Goal: Task Accomplishment & Management: Manage account settings

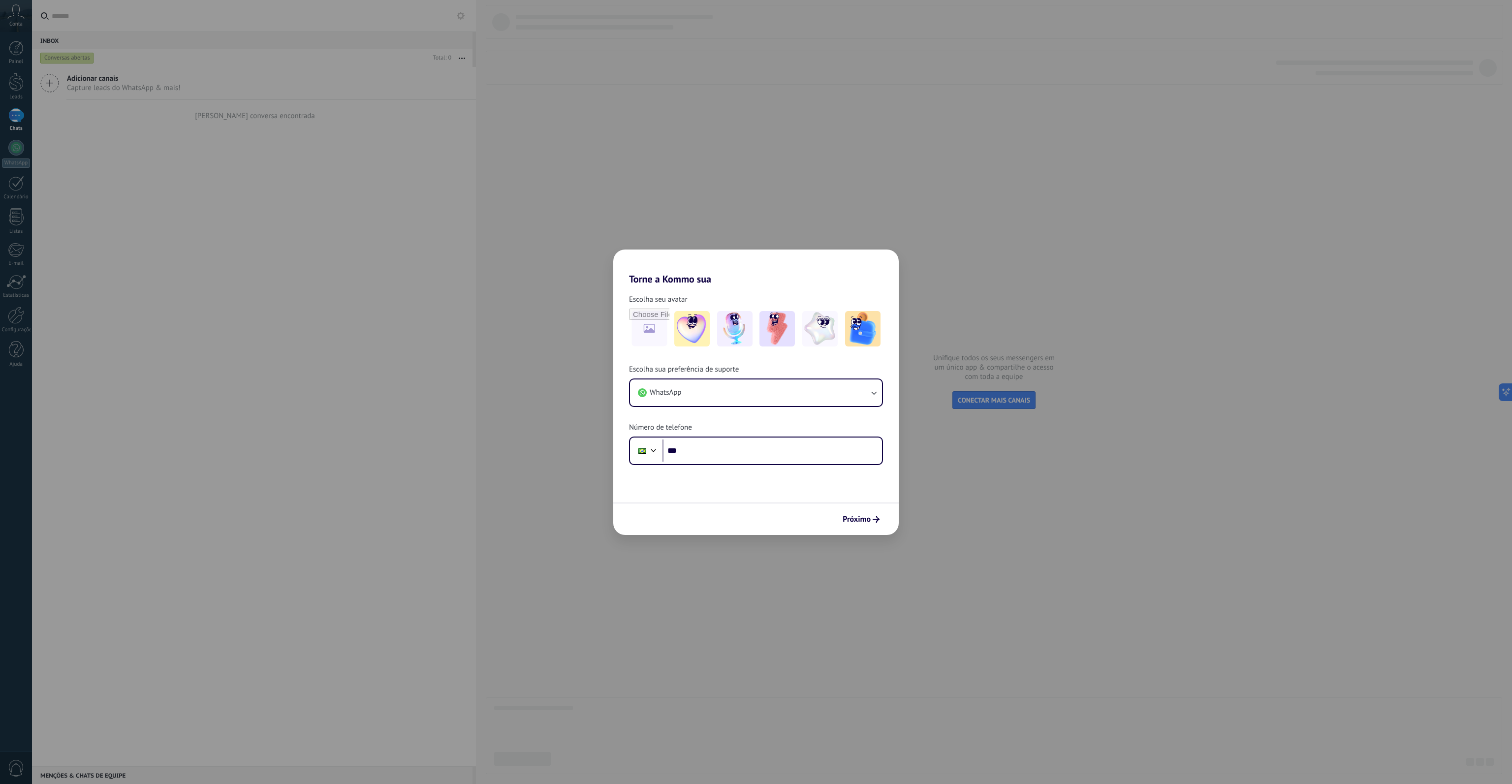
click at [977, 266] on div "Torne a Kommo sua Escolha seu avatar Escolha sua preferência de suporte WhatsAp…" at bounding box center [756, 392] width 1512 height 784
click at [865, 521] on span "Próximo" at bounding box center [856, 520] width 28 height 7
click at [713, 446] on input "***" at bounding box center [772, 451] width 220 height 23
type input "**********"
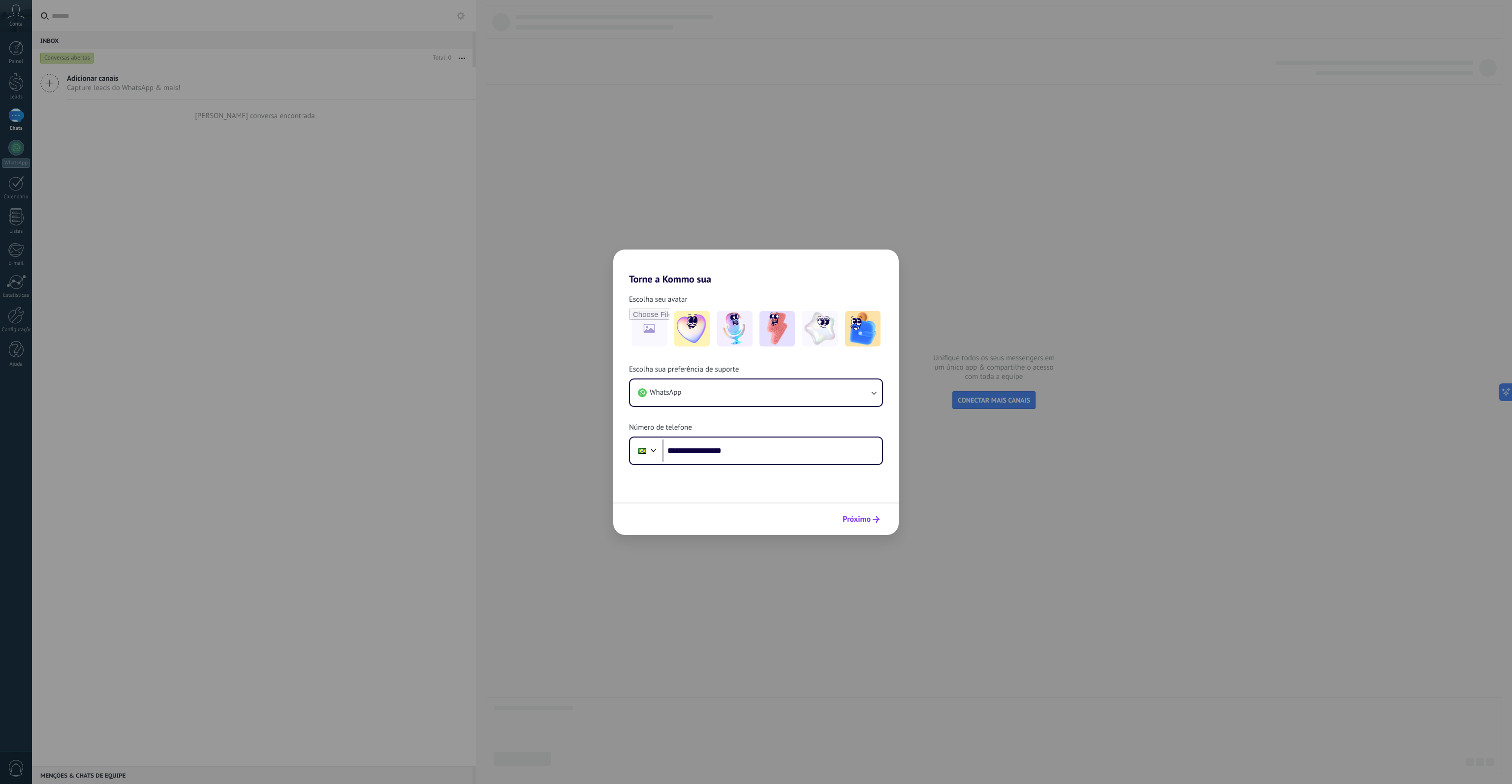
click at [866, 513] on button "Próximo" at bounding box center [861, 519] width 46 height 16
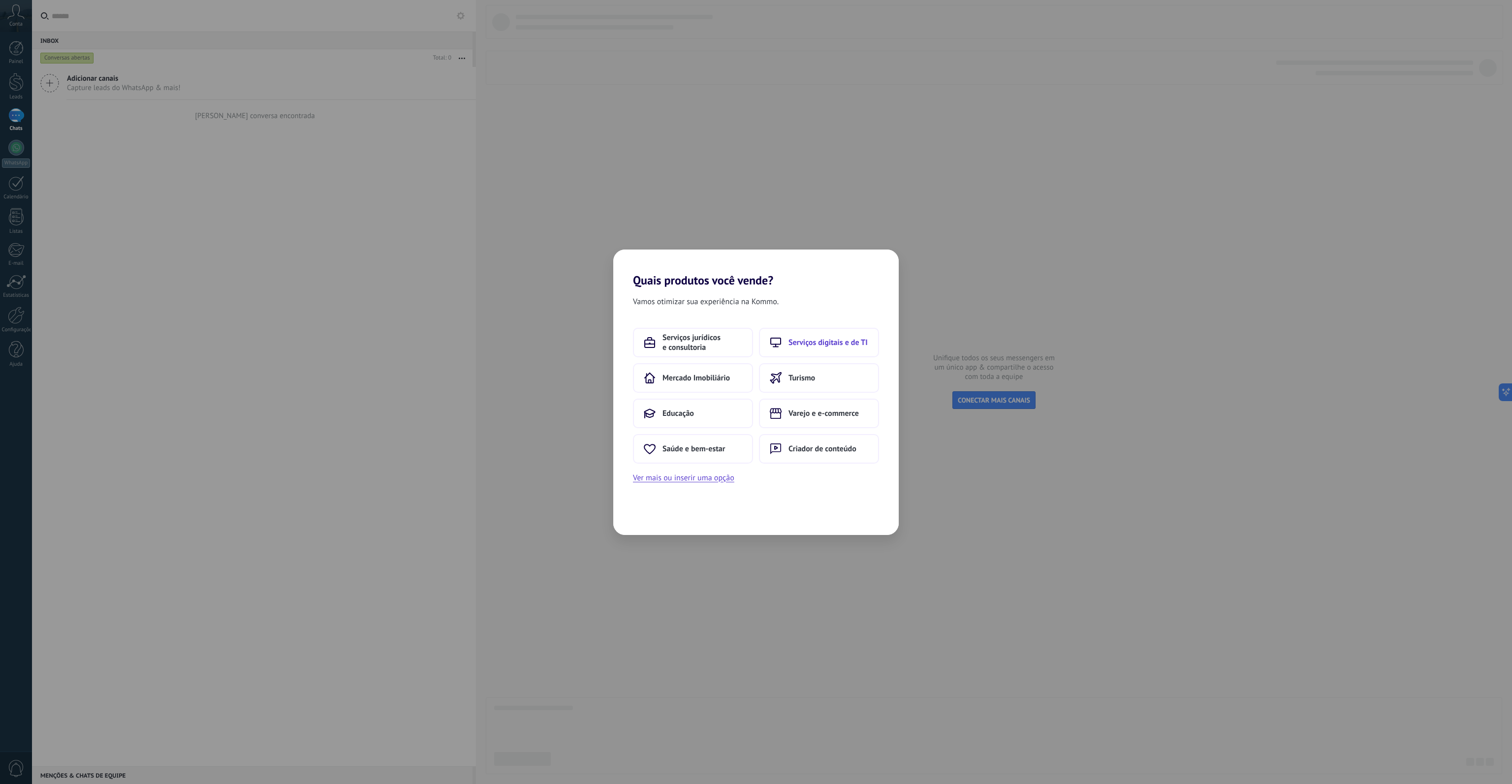
click at [793, 343] on span "Serviços digitais e de TI" at bounding box center [828, 343] width 79 height 10
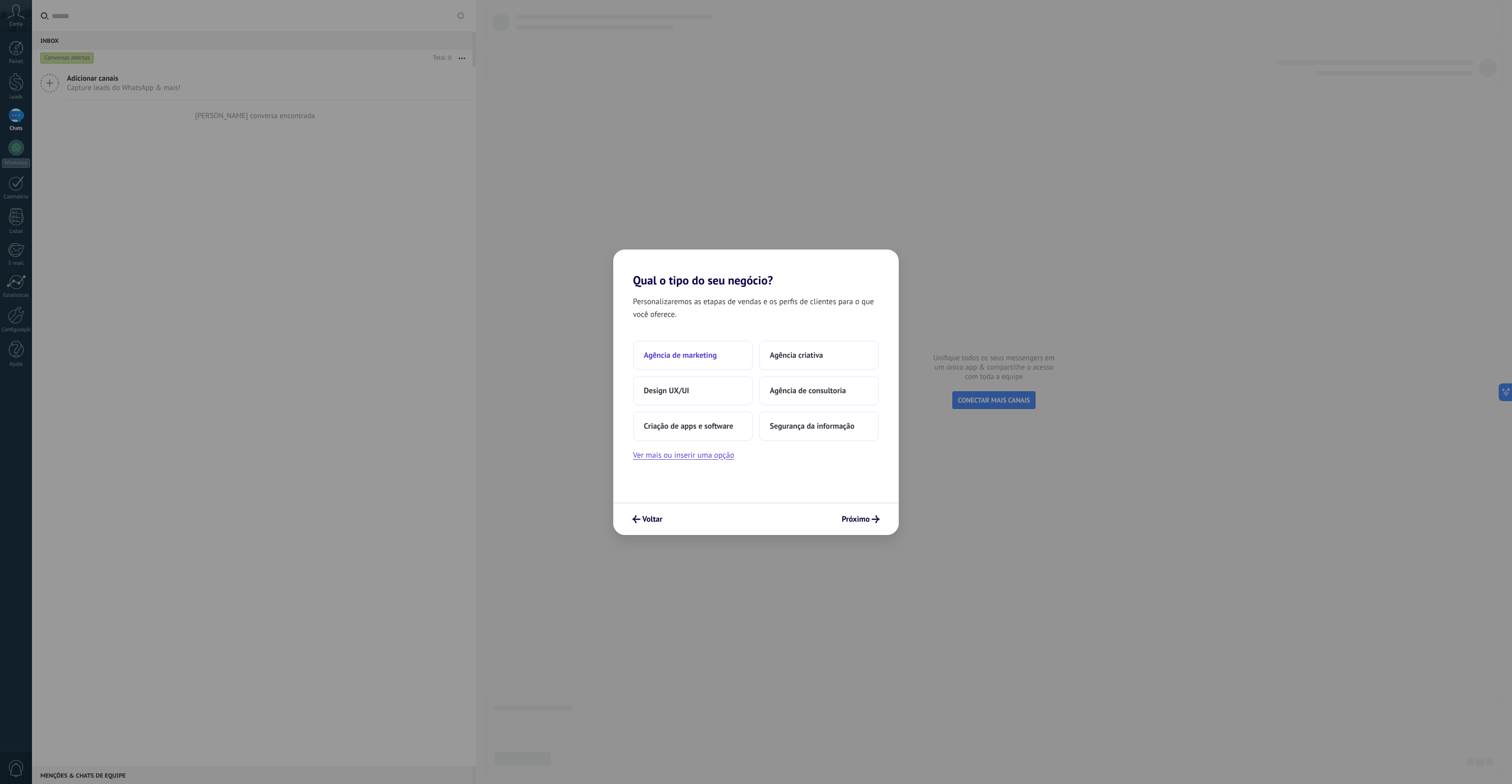
click at [705, 361] on button "Agência de marketing" at bounding box center [693, 355] width 120 height 29
click at [818, 341] on button "2–5" at bounding box center [819, 342] width 120 height 29
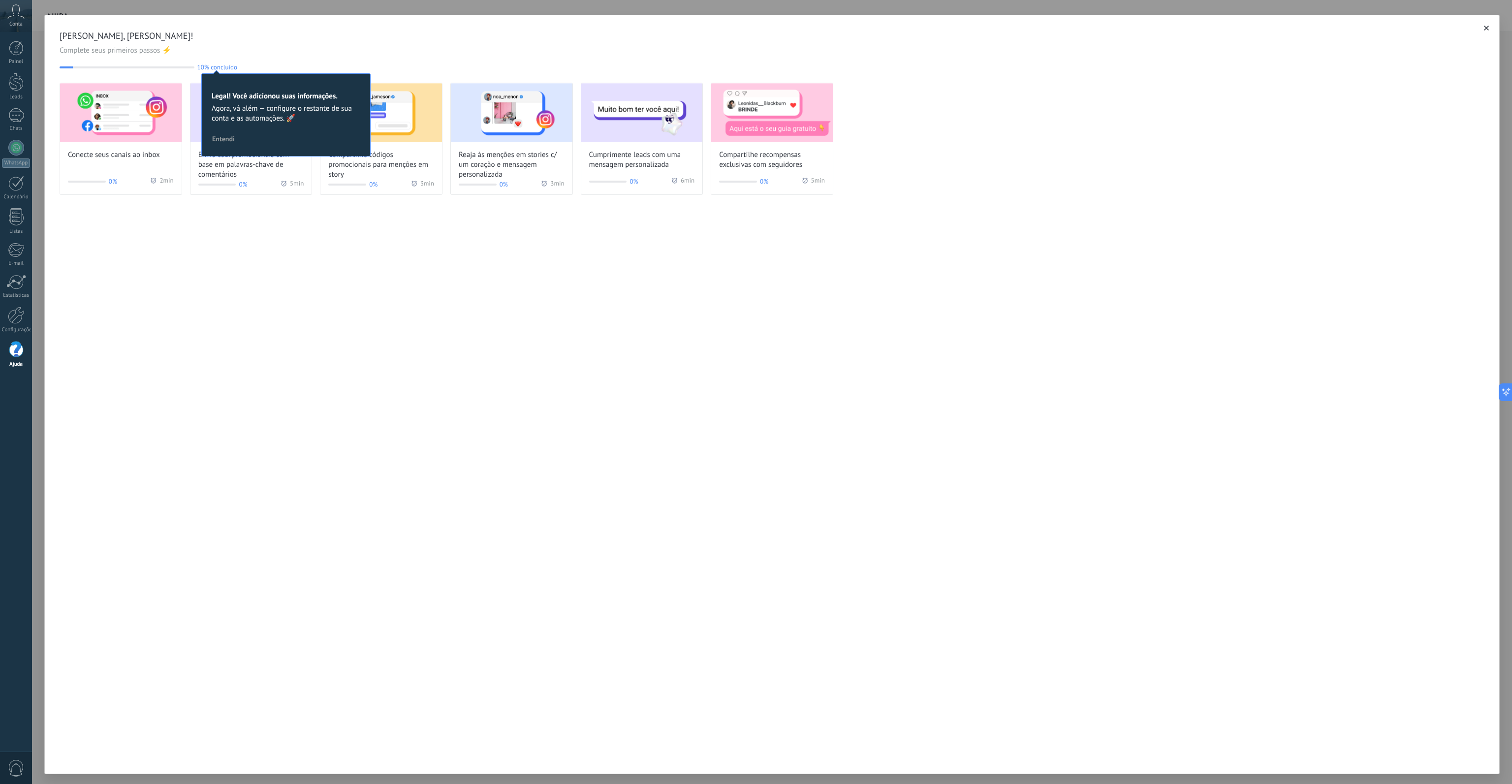
click at [188, 312] on div "[PERSON_NAME], [PERSON_NAME]! Complete seus primeiros passos ⚡ 10% concluído 10…" at bounding box center [772, 394] width 1456 height 759
click at [222, 135] on span "Entendi" at bounding box center [224, 139] width 23 height 7
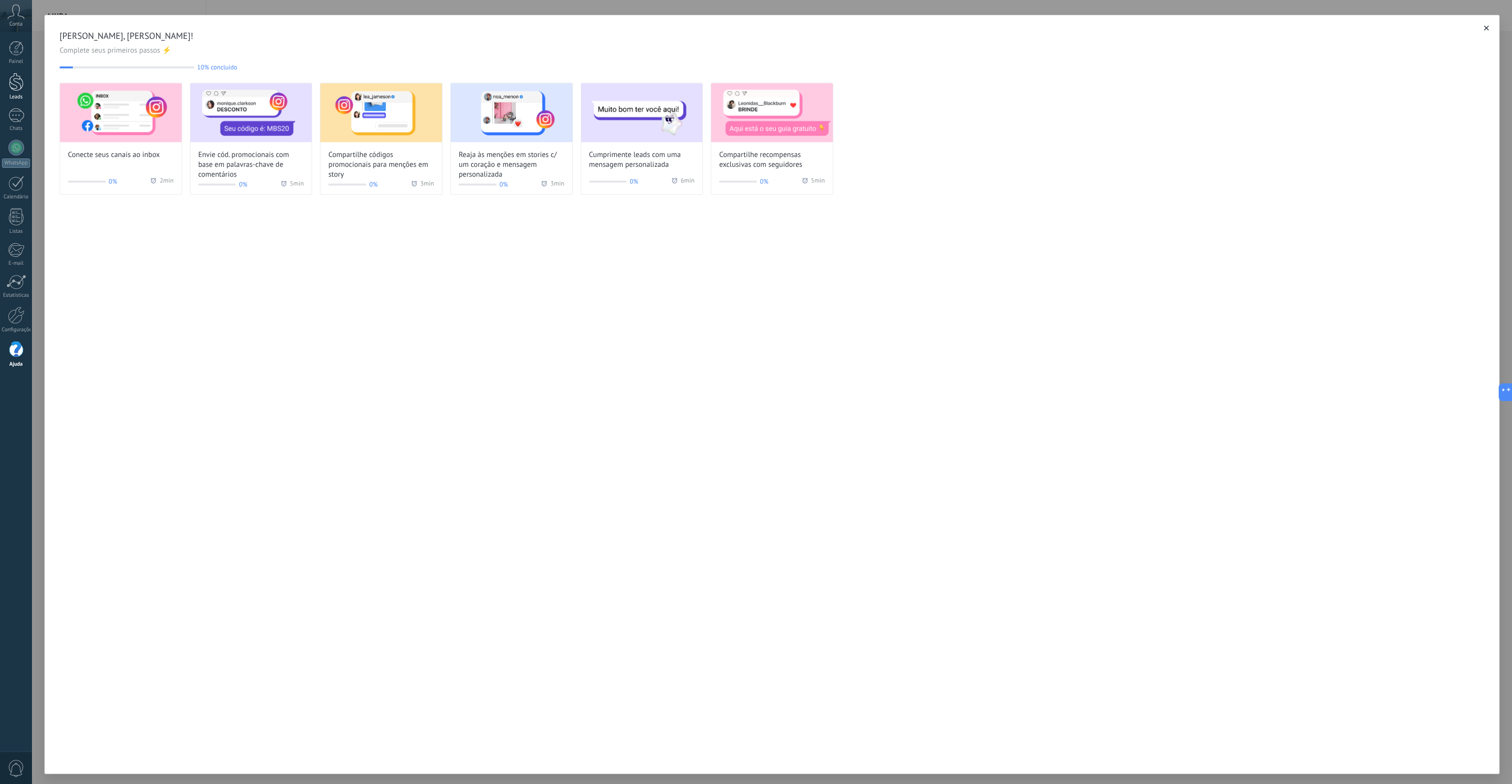
click at [16, 78] on div at bounding box center [16, 82] width 15 height 19
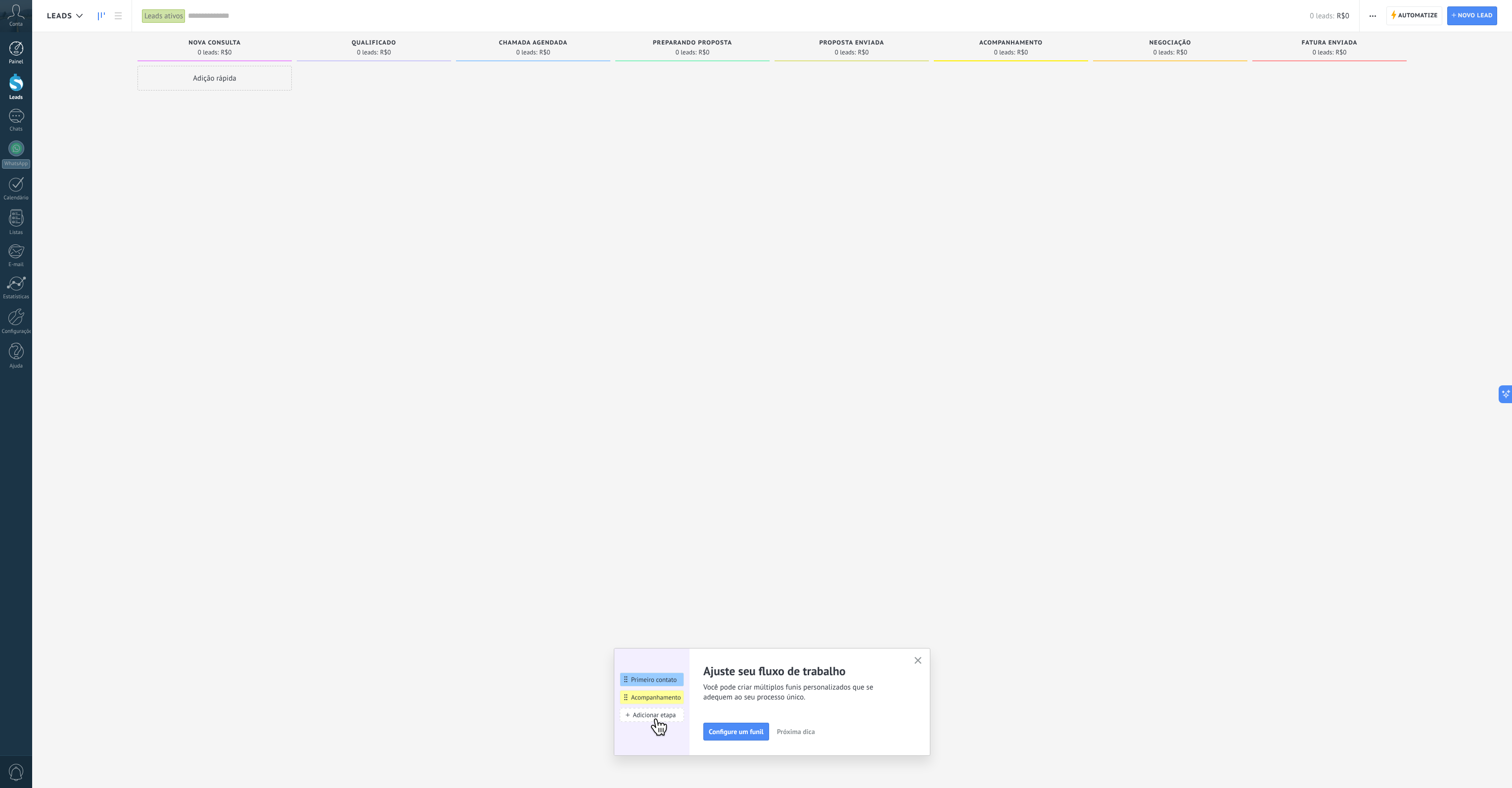
click at [21, 44] on div at bounding box center [16, 48] width 15 height 15
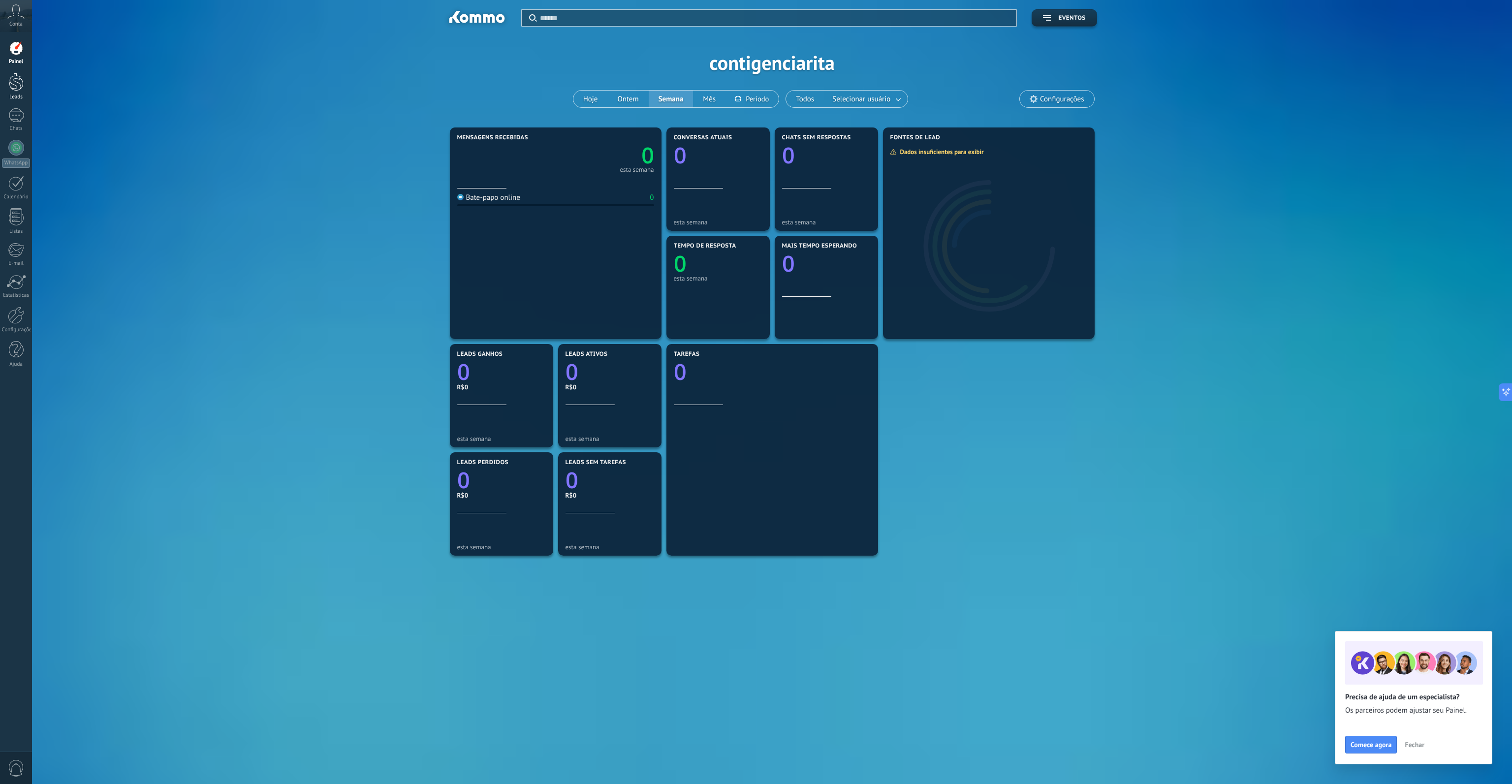
click at [19, 95] on div "Leads" at bounding box center [16, 97] width 29 height 6
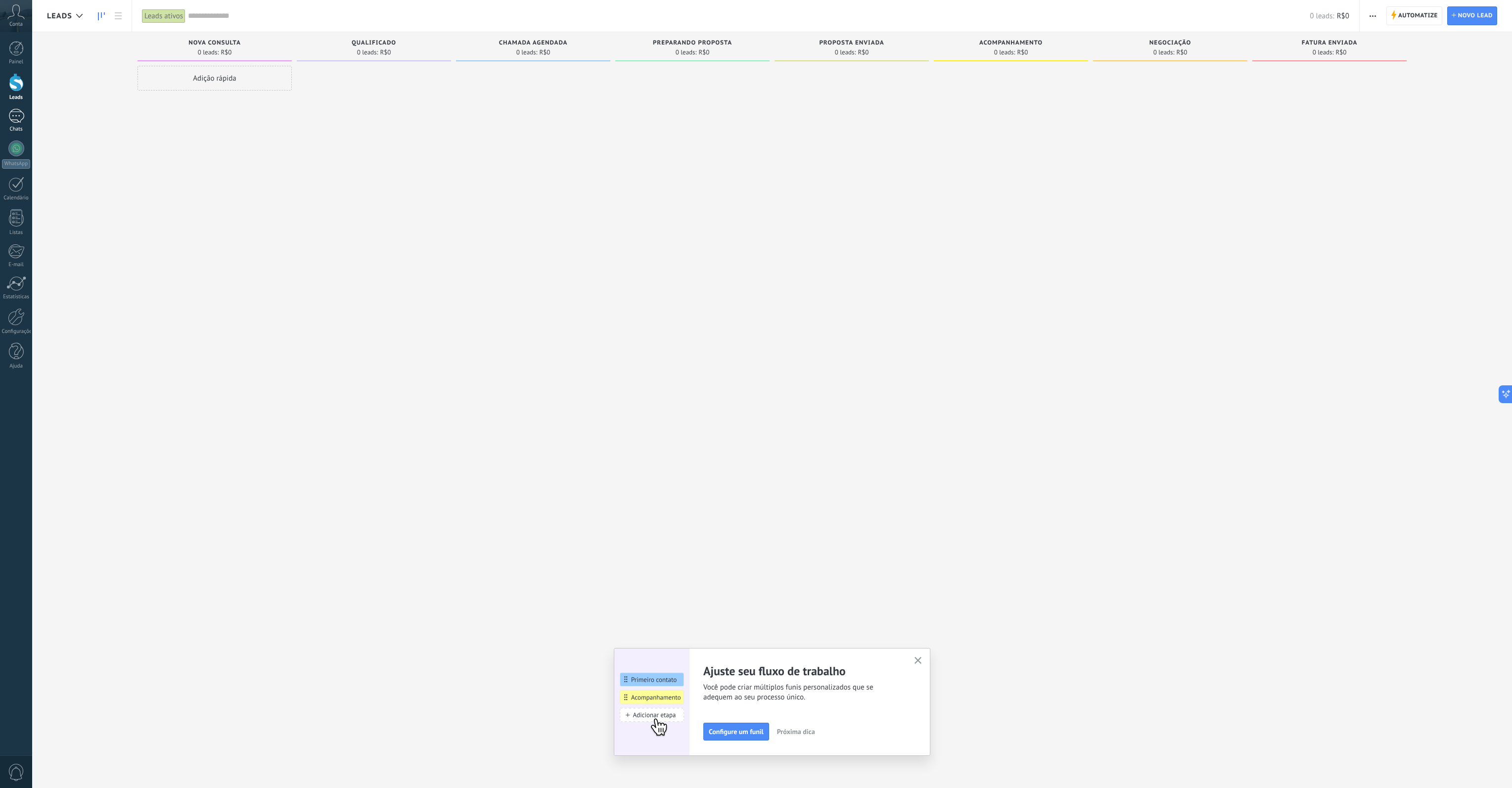
click at [18, 115] on div at bounding box center [16, 116] width 16 height 14
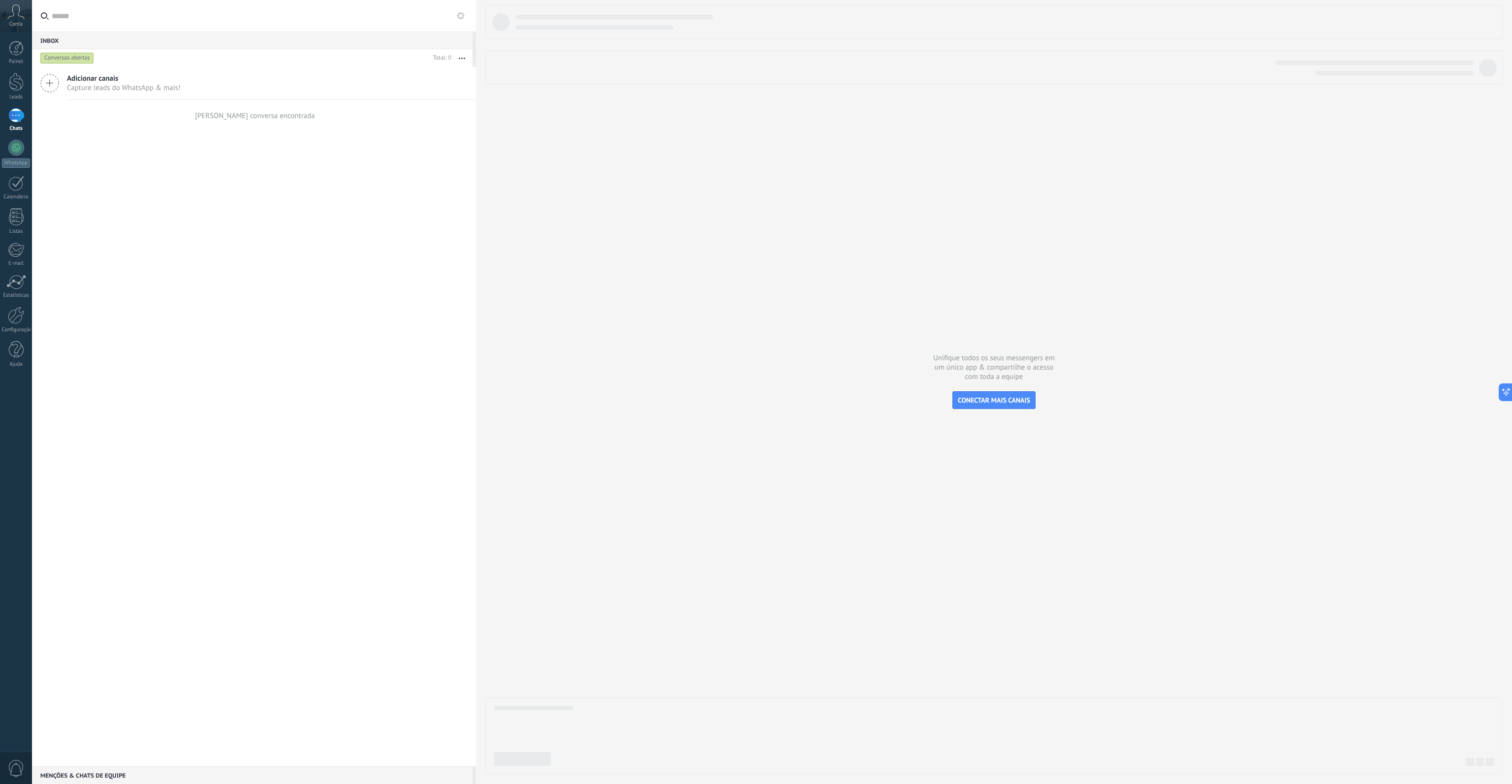
click at [102, 86] on span "Capture leads do WhatsApp & mais!" at bounding box center [123, 88] width 113 height 9
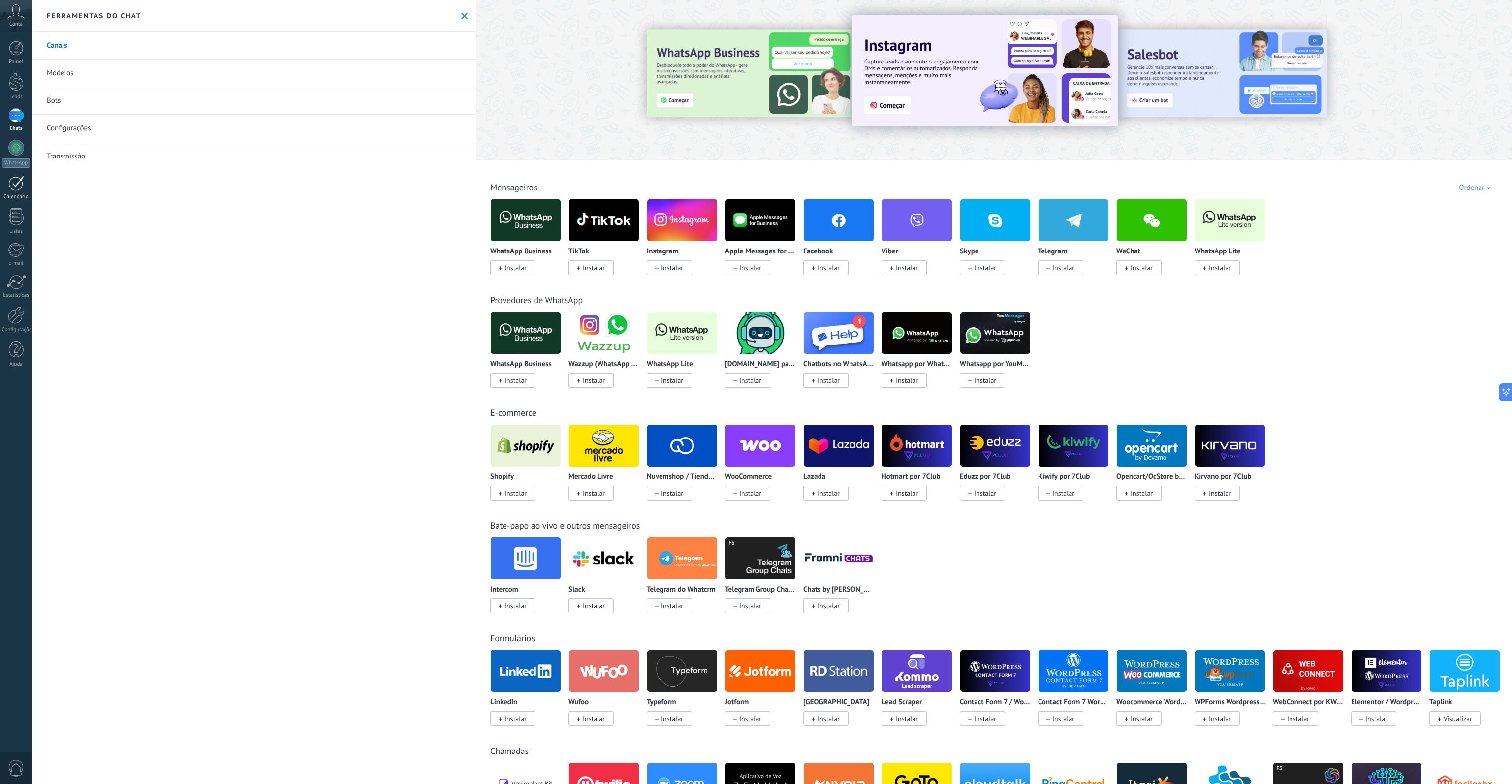
click at [19, 187] on div at bounding box center [16, 182] width 16 height 15
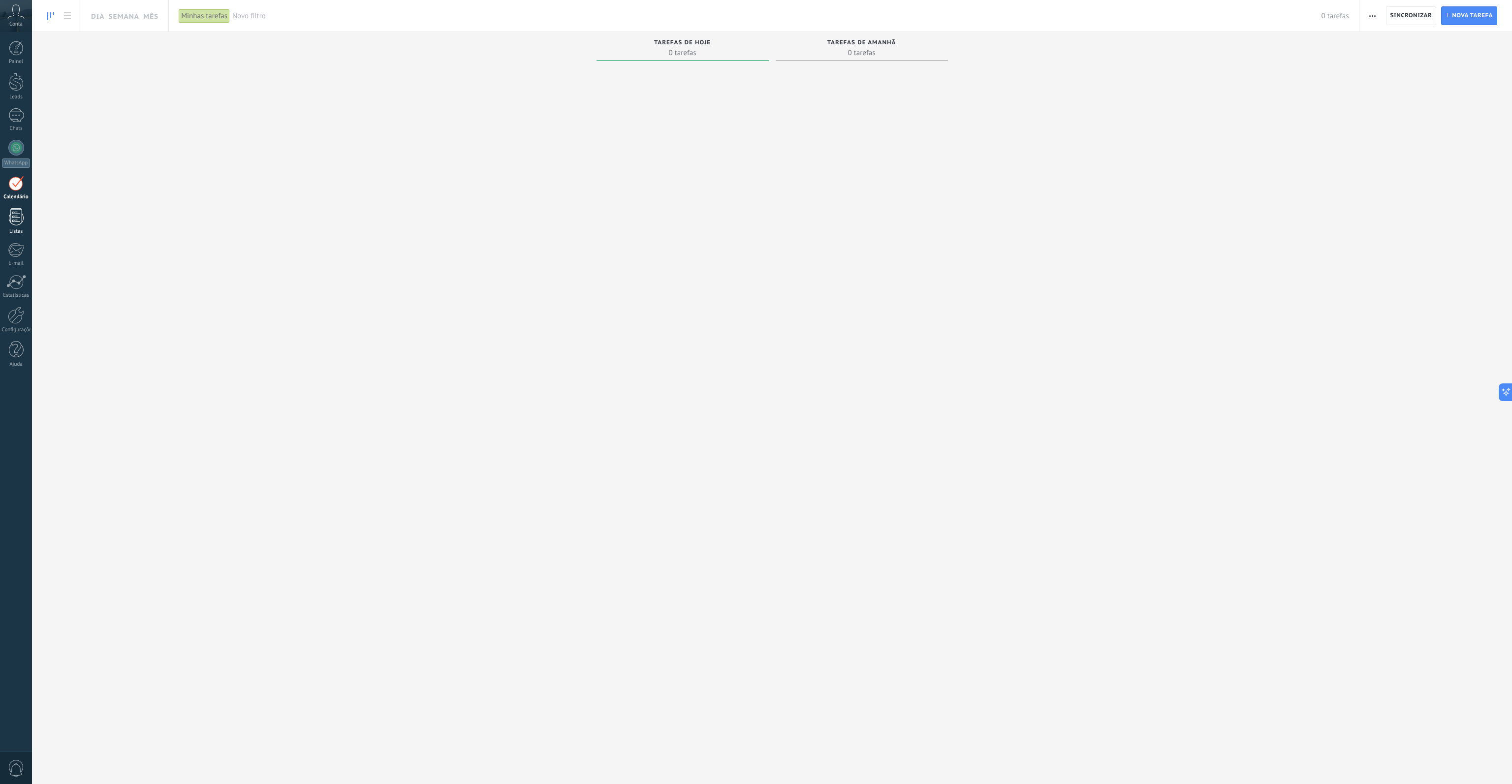
click at [19, 216] on div at bounding box center [16, 217] width 15 height 17
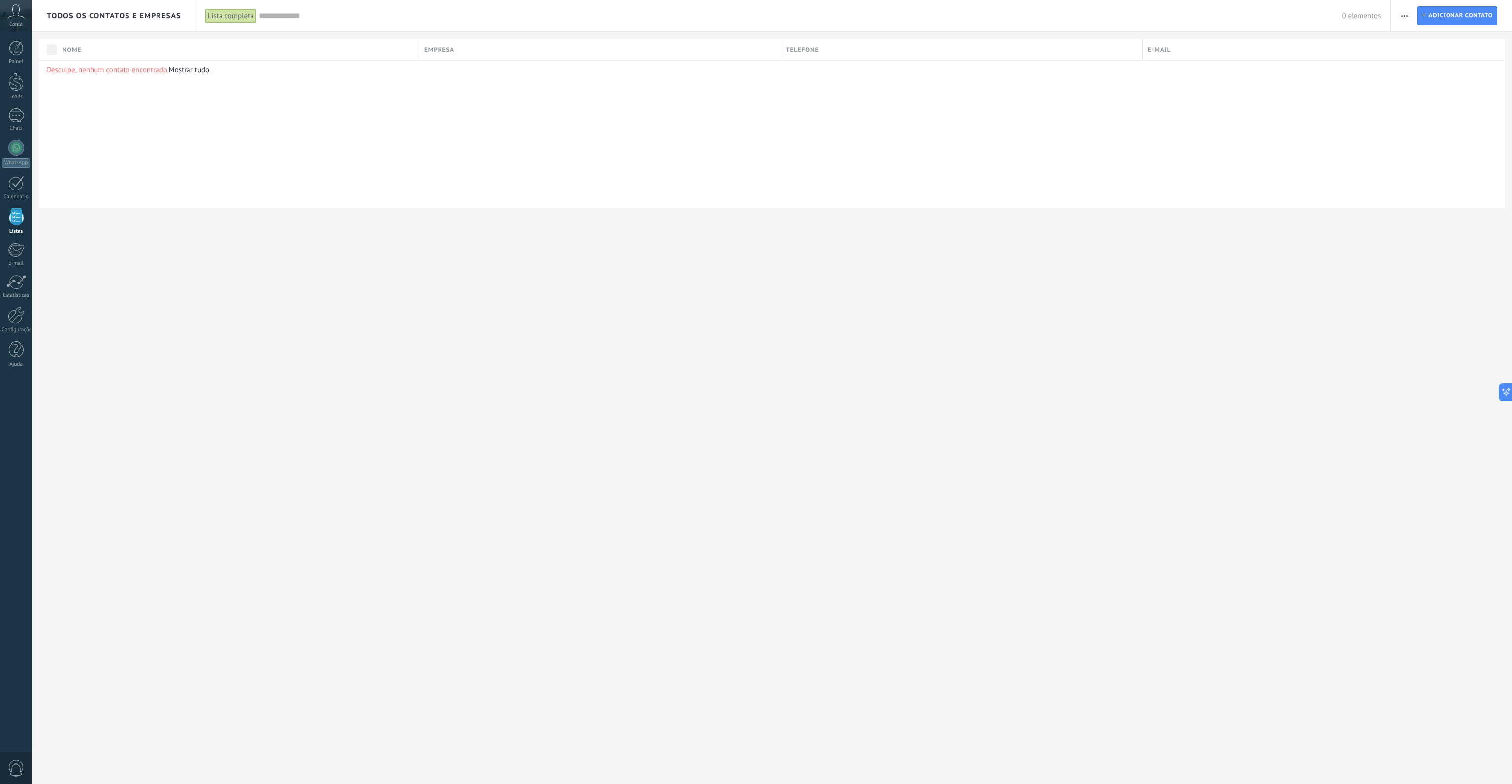
click at [195, 72] on link "Mostrar tudo" at bounding box center [189, 70] width 41 height 9
click at [186, 74] on link "Mostrar tudo" at bounding box center [189, 70] width 41 height 9
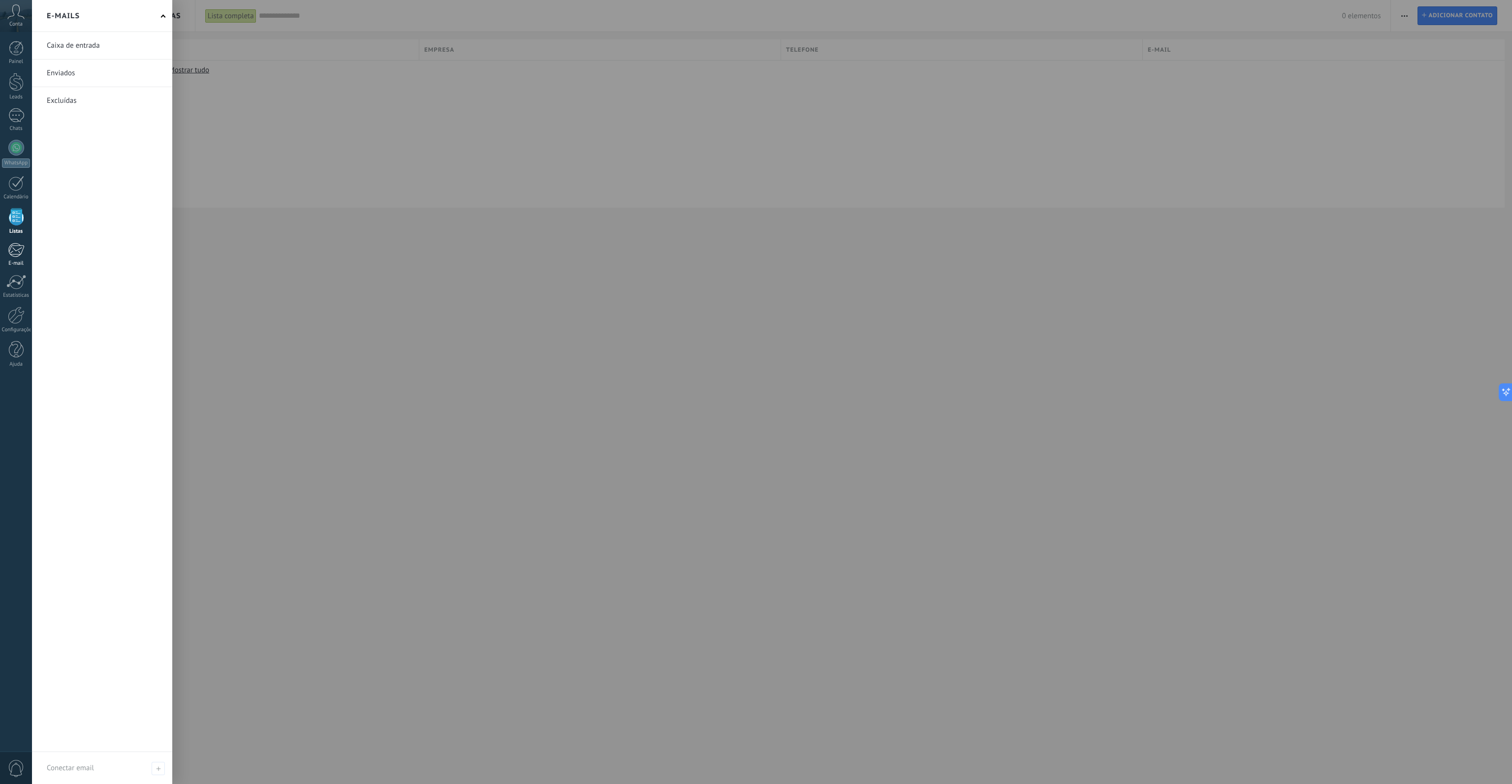
click at [11, 254] on div at bounding box center [16, 249] width 16 height 15
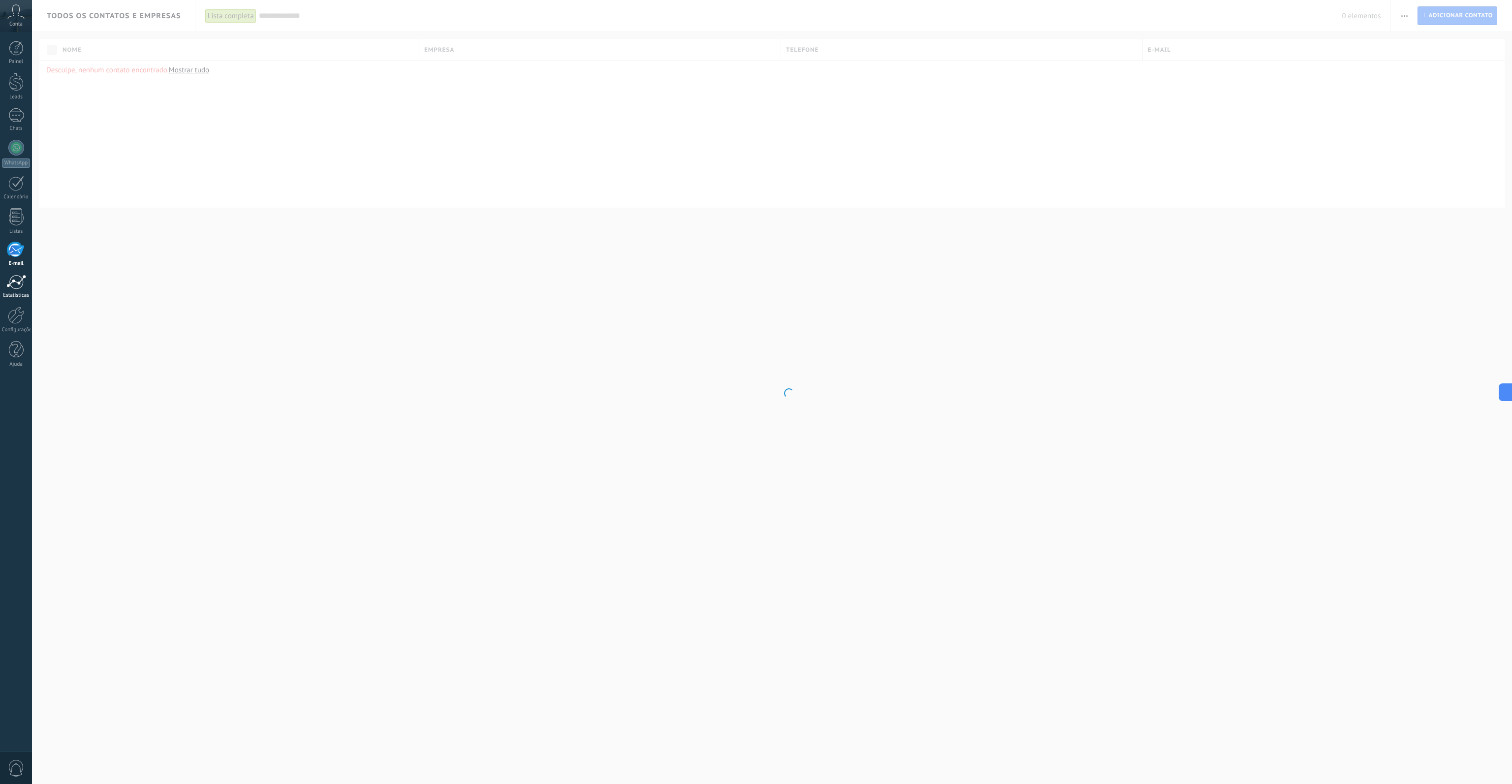
click at [16, 289] on link "Estatísticas" at bounding box center [16, 287] width 32 height 24
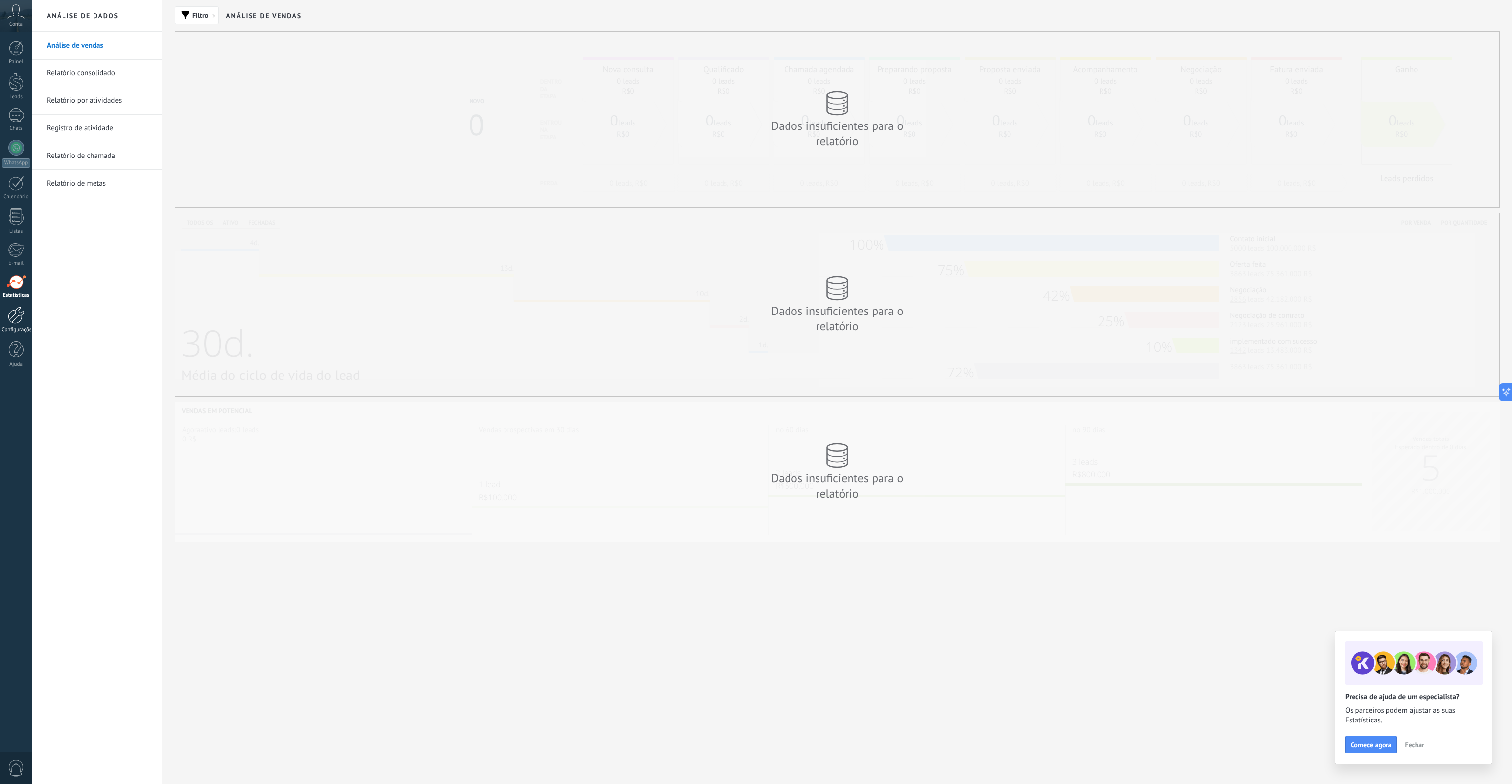
click at [17, 311] on div at bounding box center [16, 315] width 16 height 17
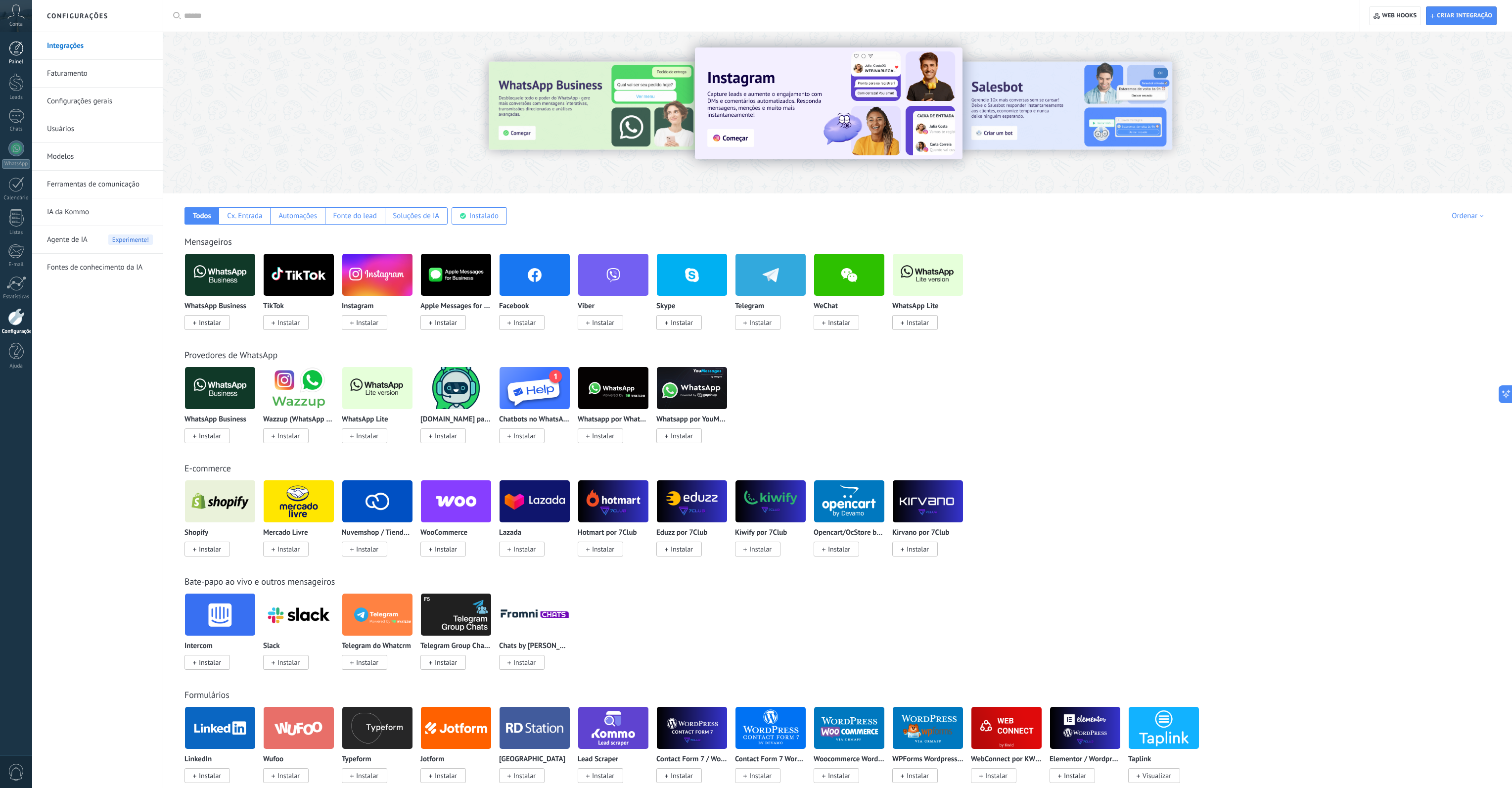
click at [12, 47] on div at bounding box center [16, 48] width 15 height 15
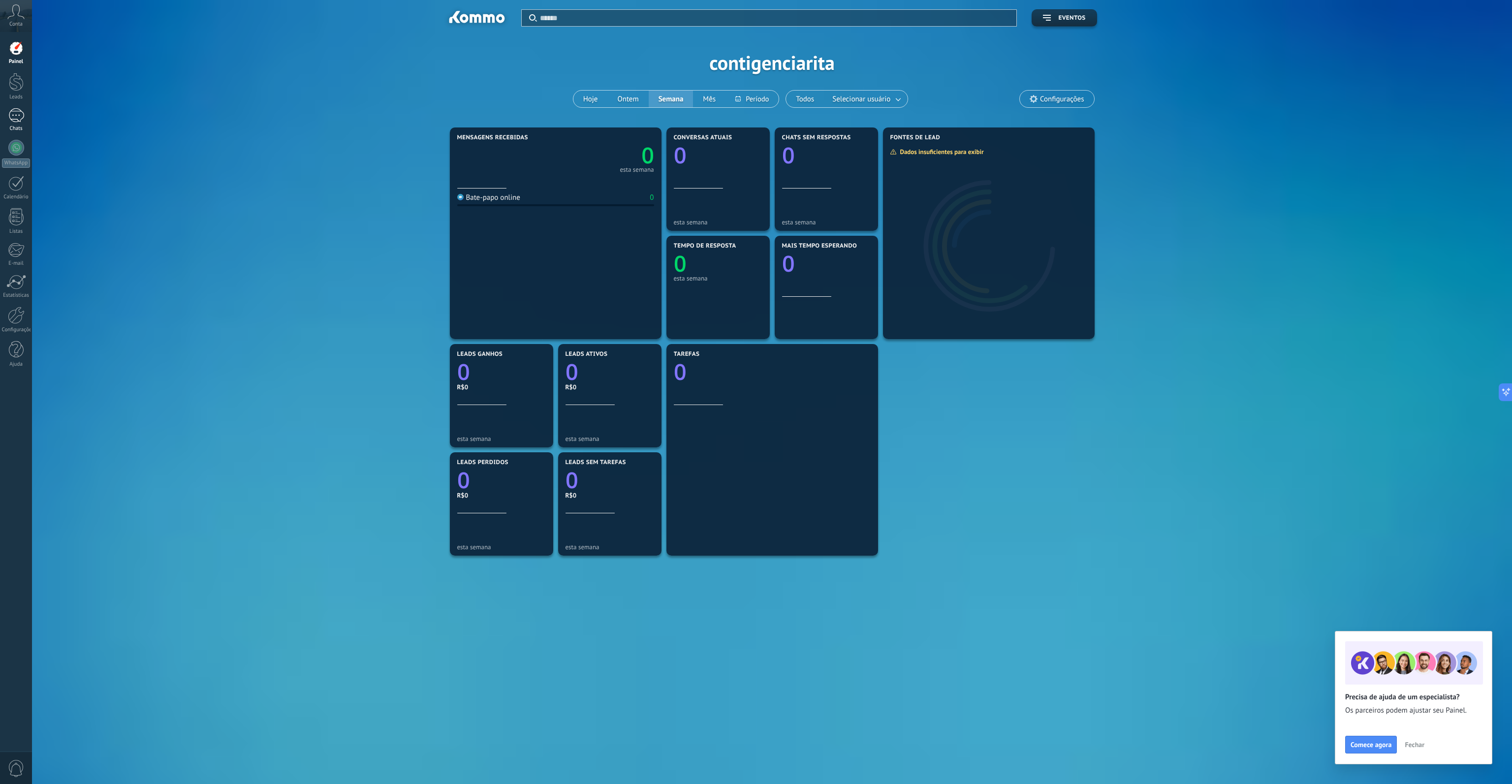
click at [16, 115] on div at bounding box center [16, 115] width 16 height 14
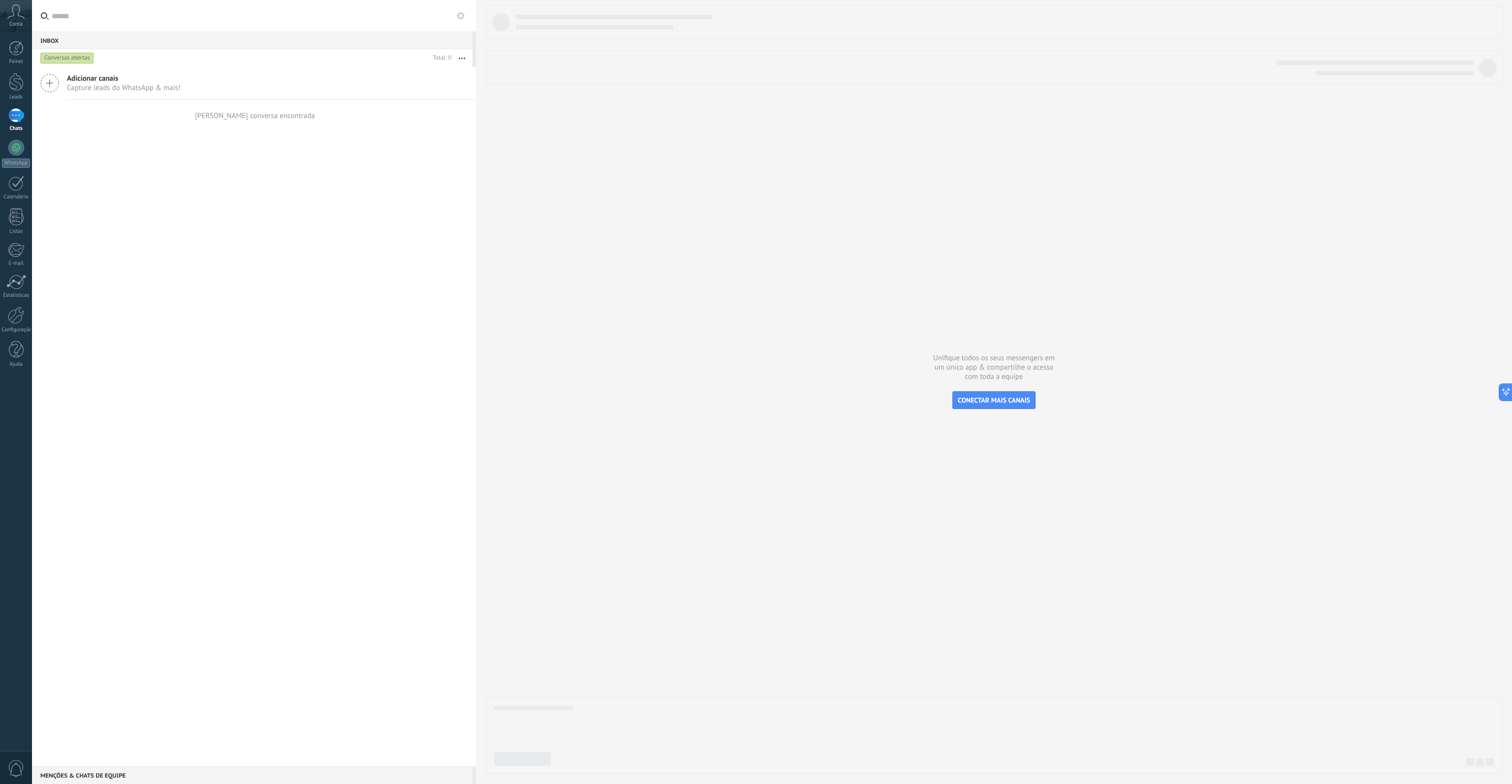
click at [22, 10] on icon at bounding box center [16, 11] width 17 height 15
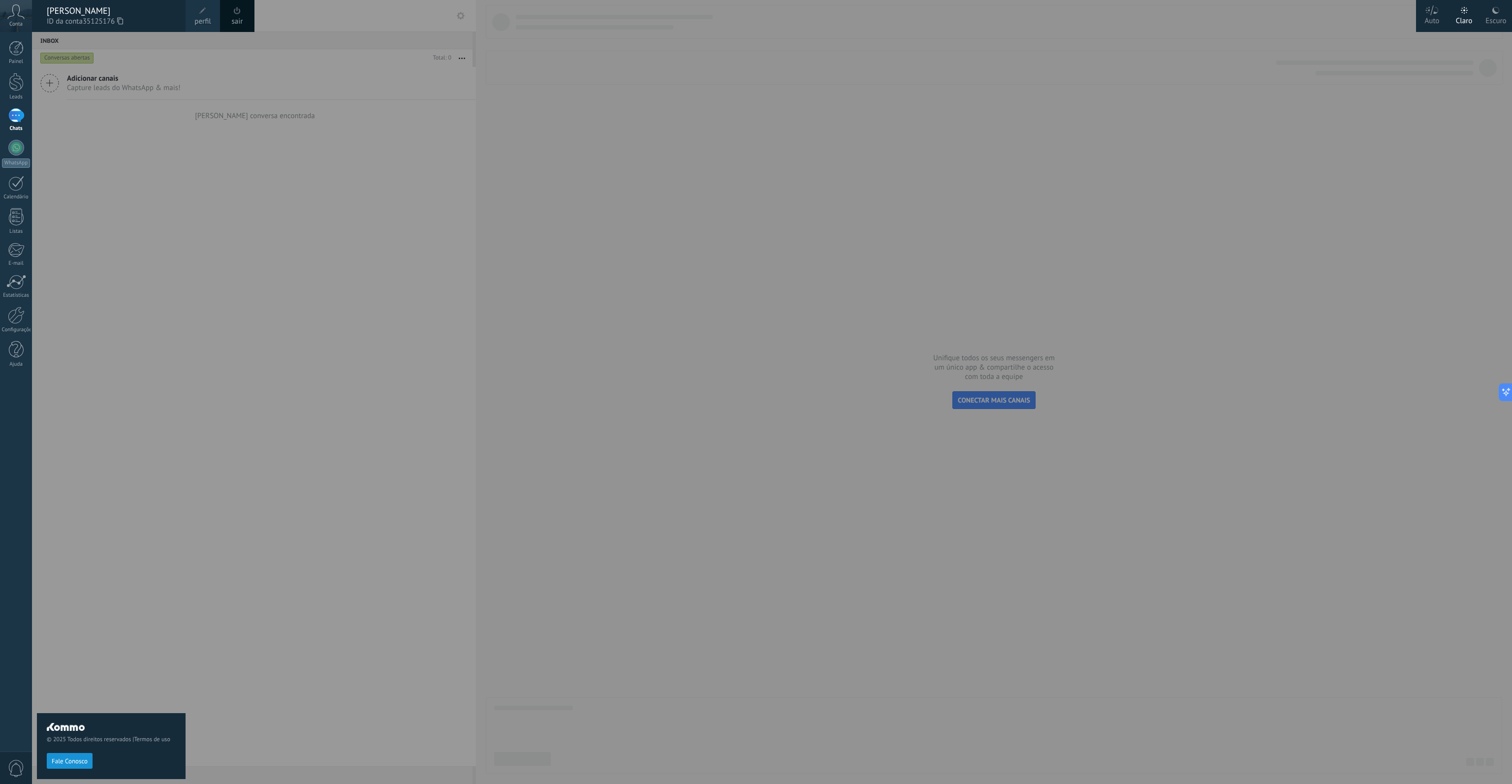
click at [22, 10] on icon at bounding box center [16, 11] width 17 height 15
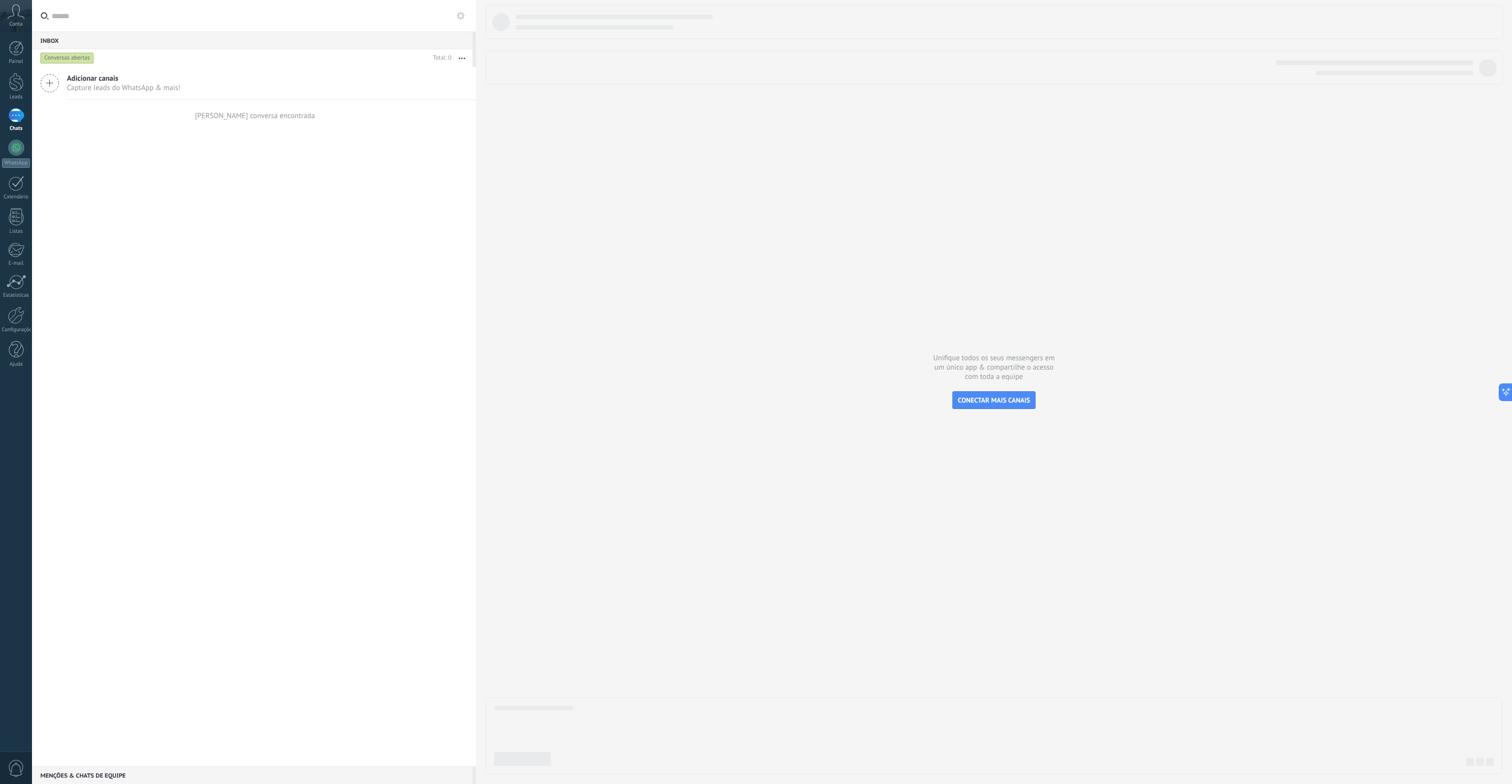
click at [96, 88] on span "Capture leads do WhatsApp & mais!" at bounding box center [123, 88] width 113 height 9
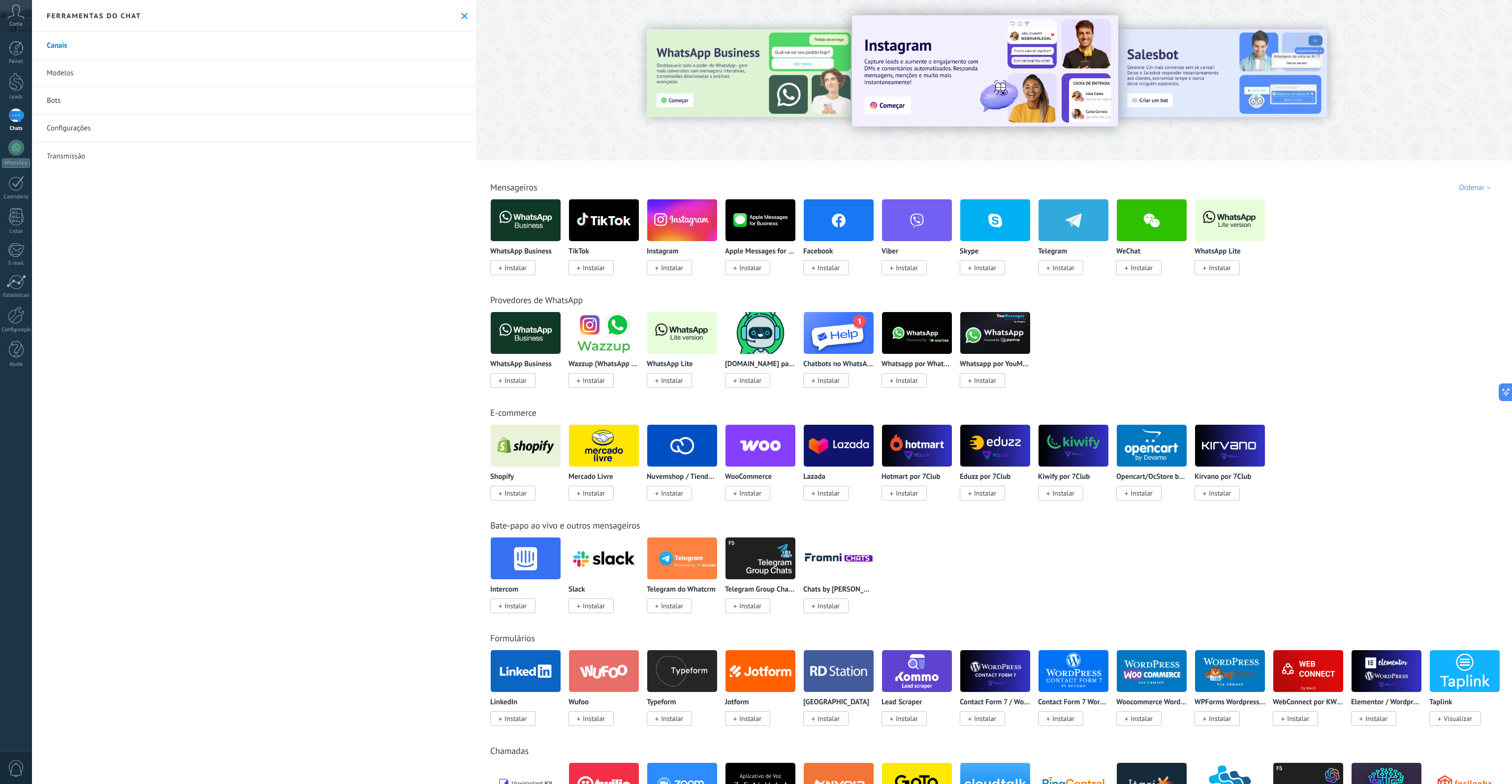
click at [527, 264] on span "Instalar" at bounding box center [515, 267] width 22 height 9
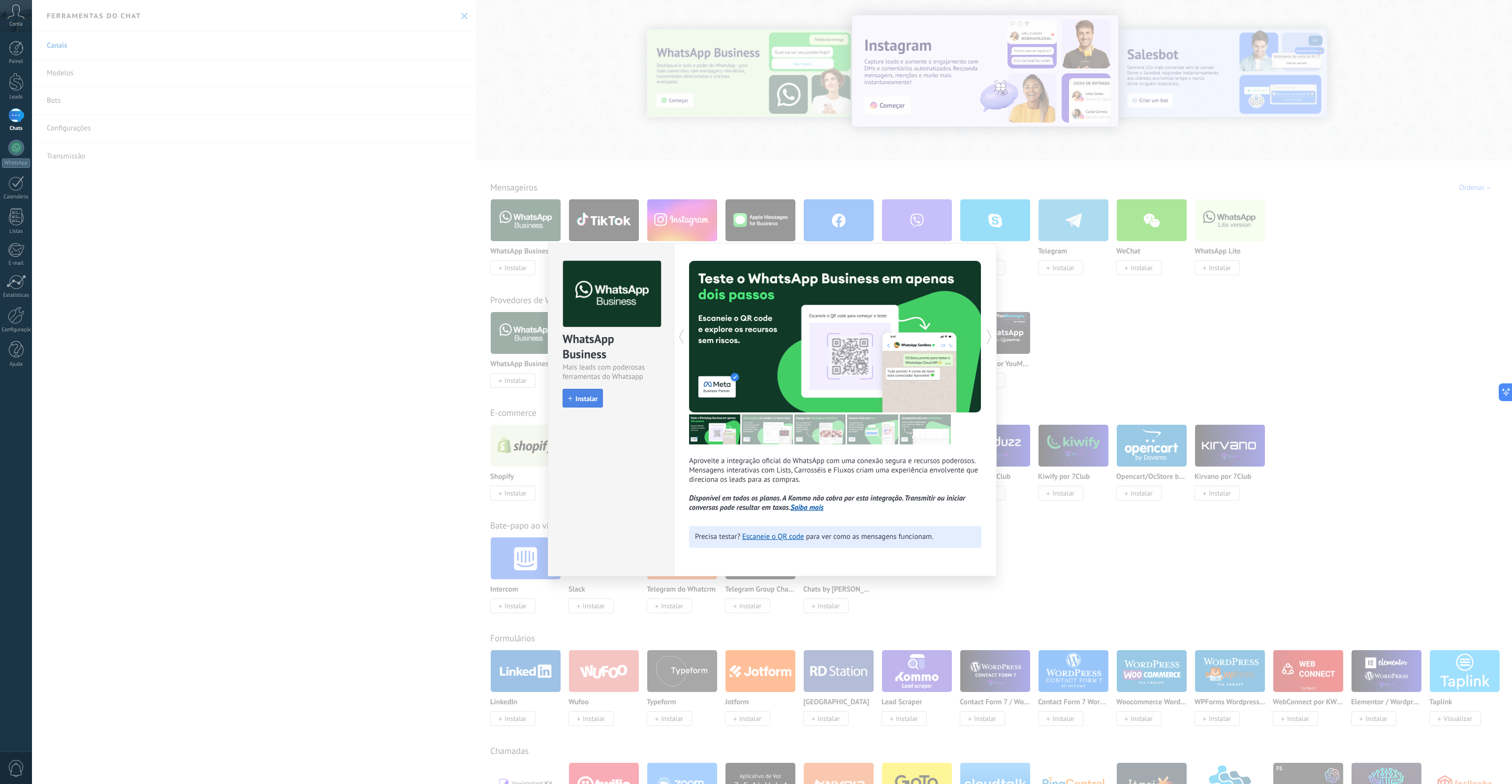
click at [591, 393] on button "Instalar" at bounding box center [582, 398] width 41 height 19
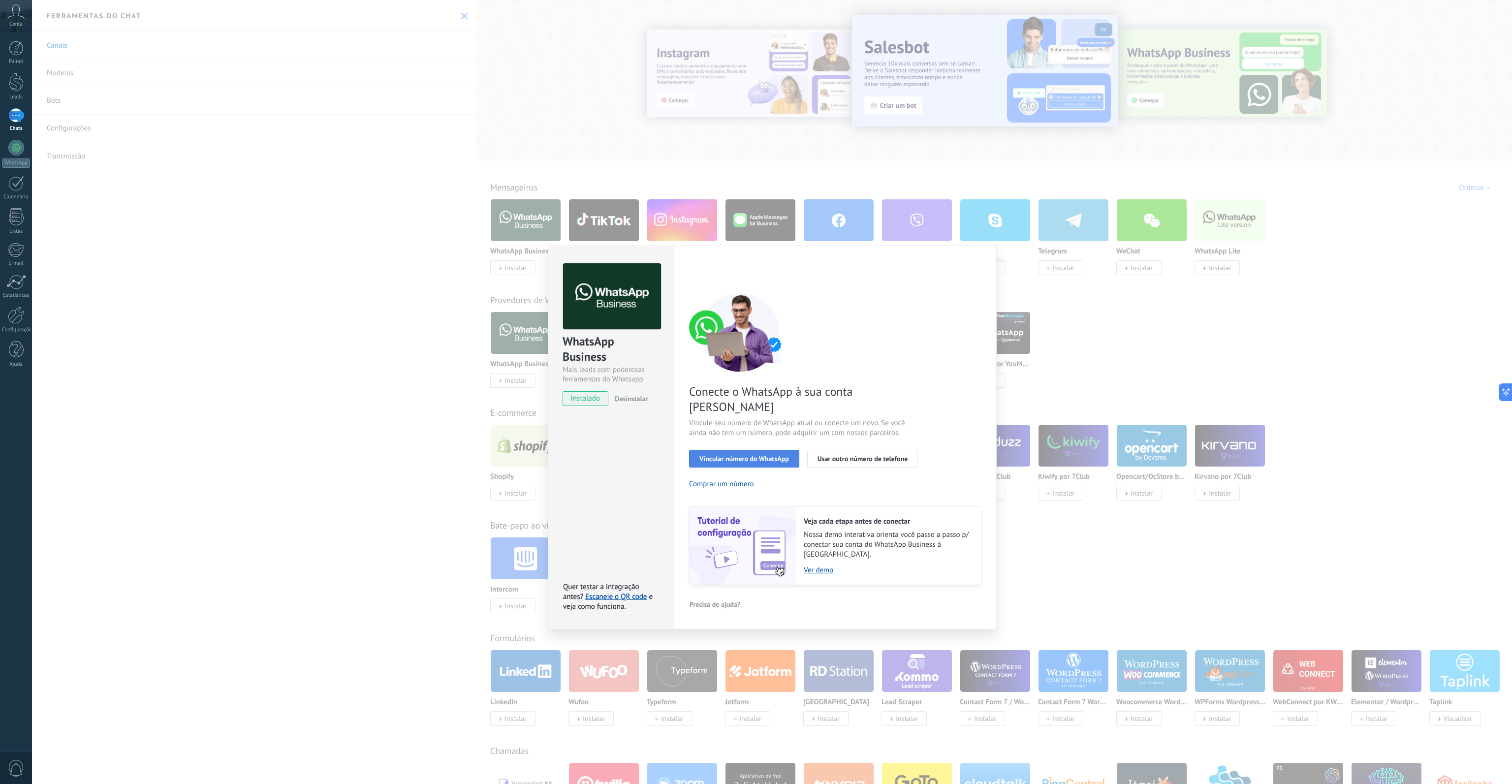
click at [745, 450] on button "Vincular número do WhatsApp" at bounding box center [744, 458] width 110 height 18
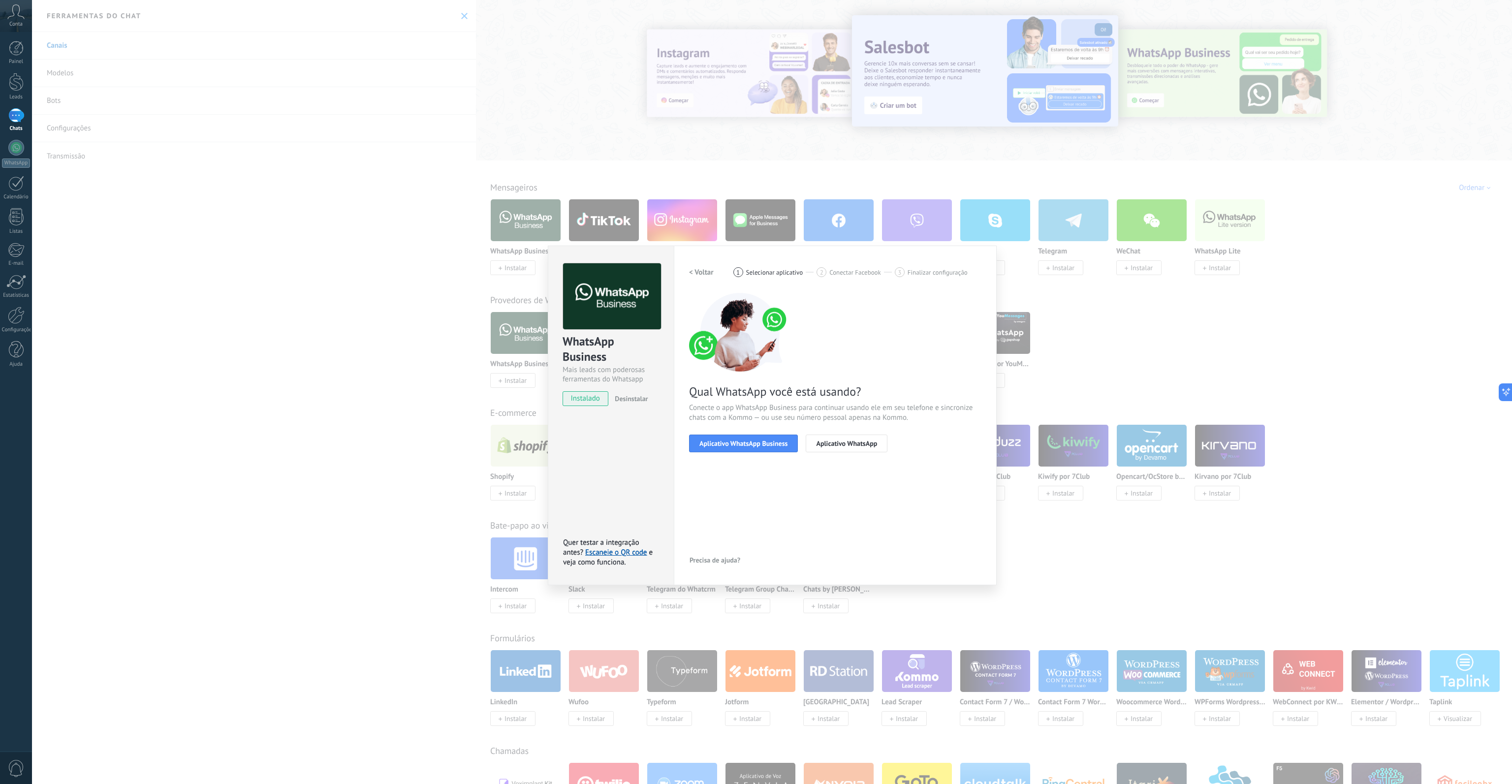
click at [745, 449] on button "Aplicativo WhatsApp Business" at bounding box center [744, 443] width 109 height 18
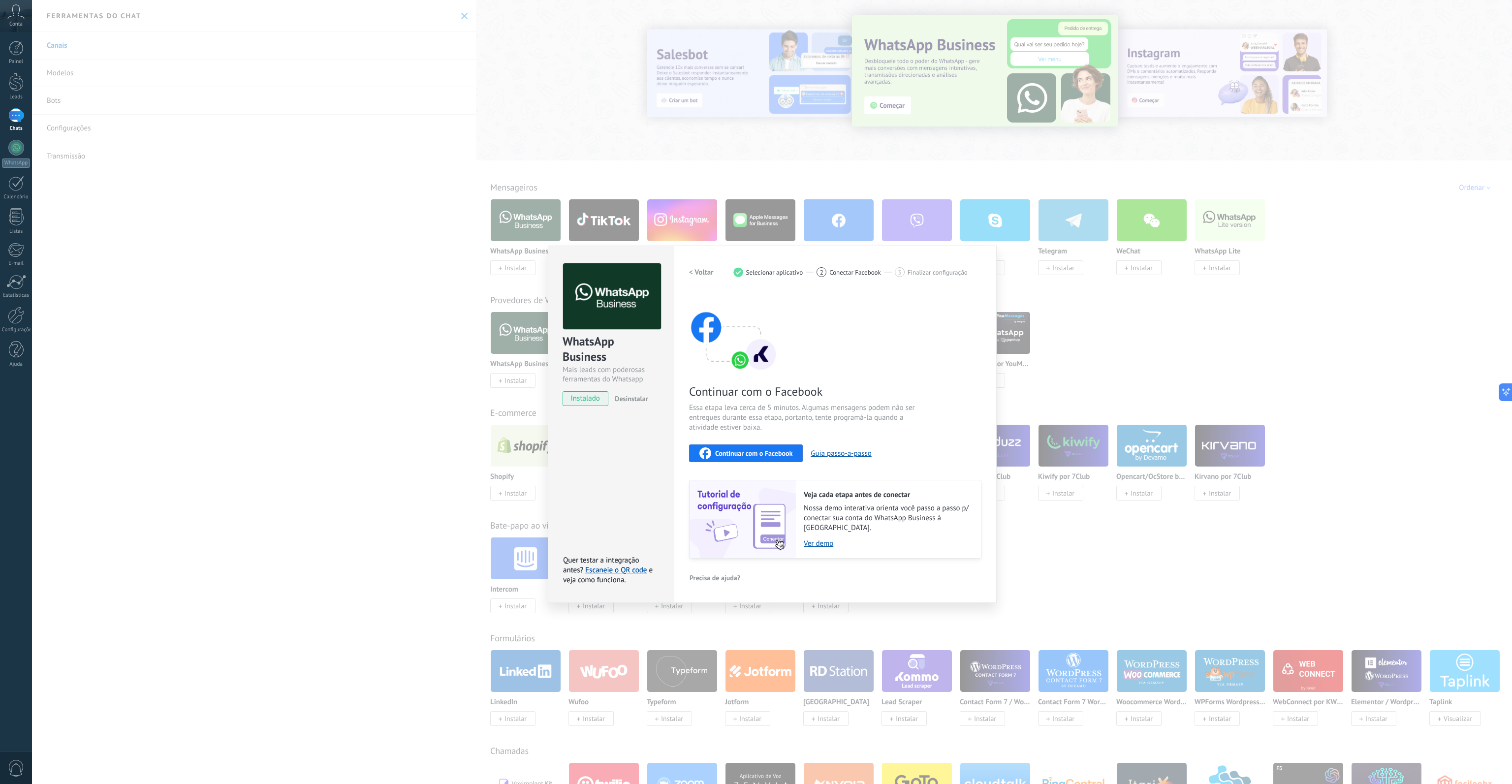
click at [756, 450] on span "Continuar com o Facebook" at bounding box center [754, 453] width 77 height 7
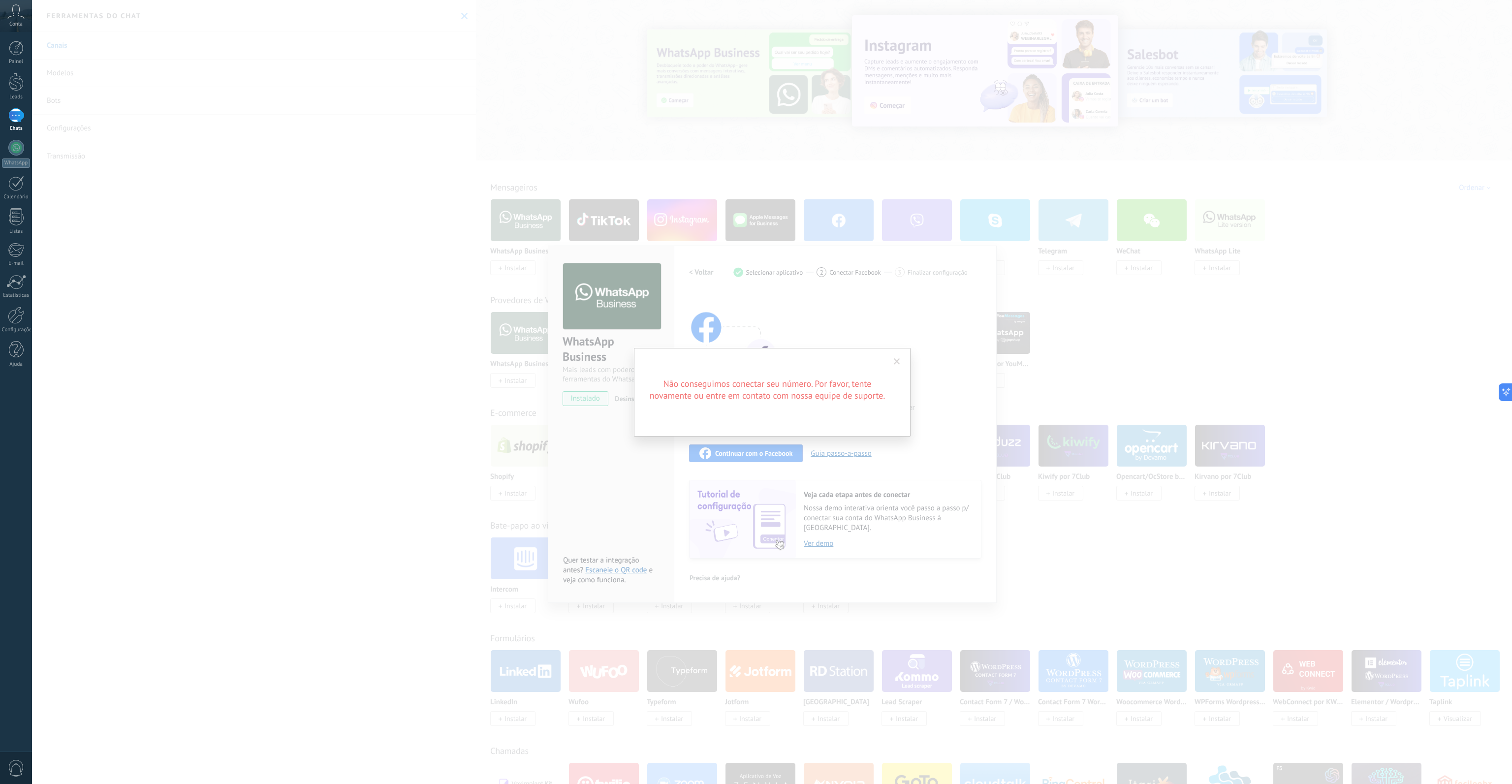
click at [802, 413] on div "Não conseguimos conectar seu número. Por favor, tente novamente ou entre em con…" at bounding box center [772, 392] width 277 height 88
click at [897, 360] on span at bounding box center [897, 362] width 6 height 7
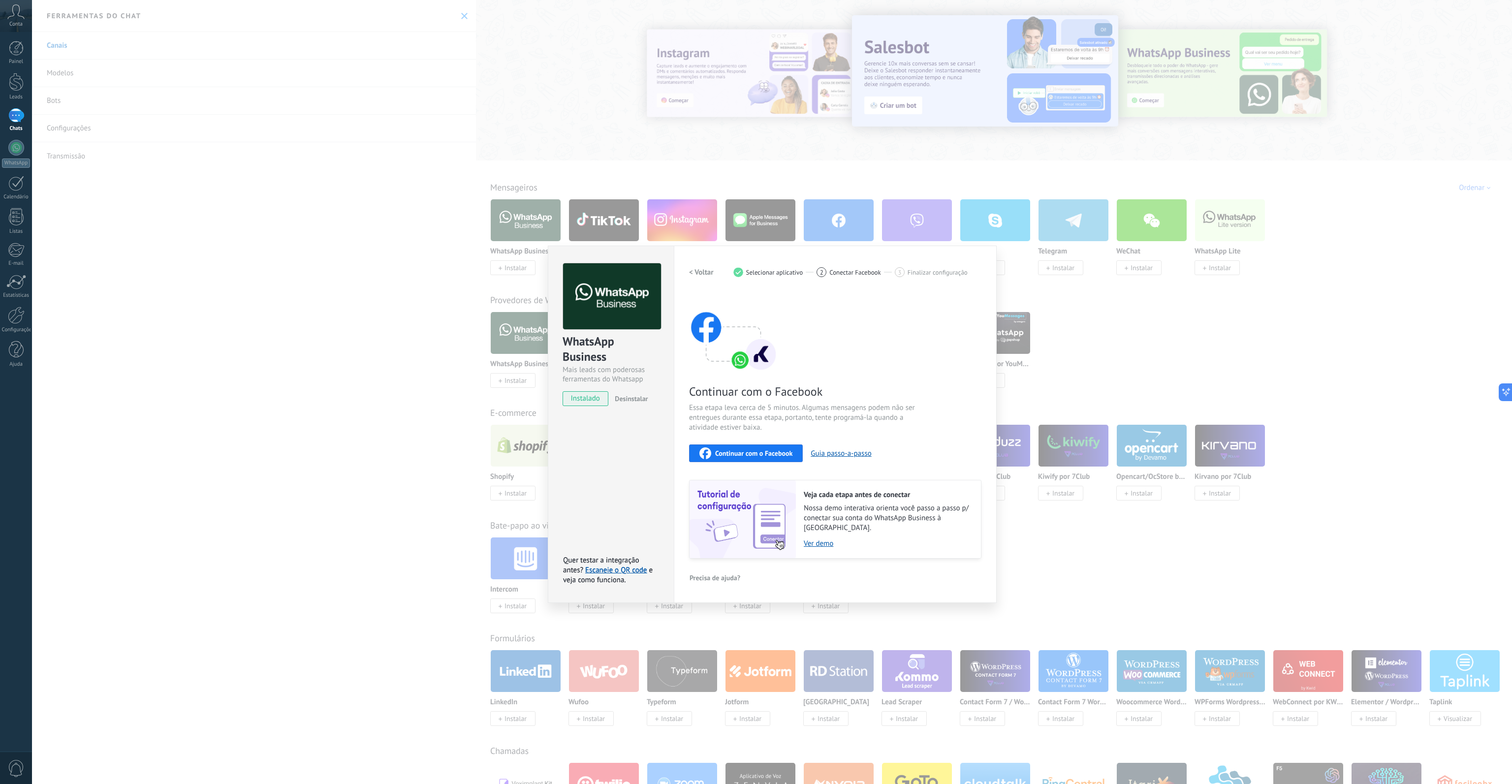
click at [1061, 292] on div "WhatsApp Business Mais leads com poderosas ferramentas do Whatsapp instalado De…" at bounding box center [772, 392] width 1480 height 784
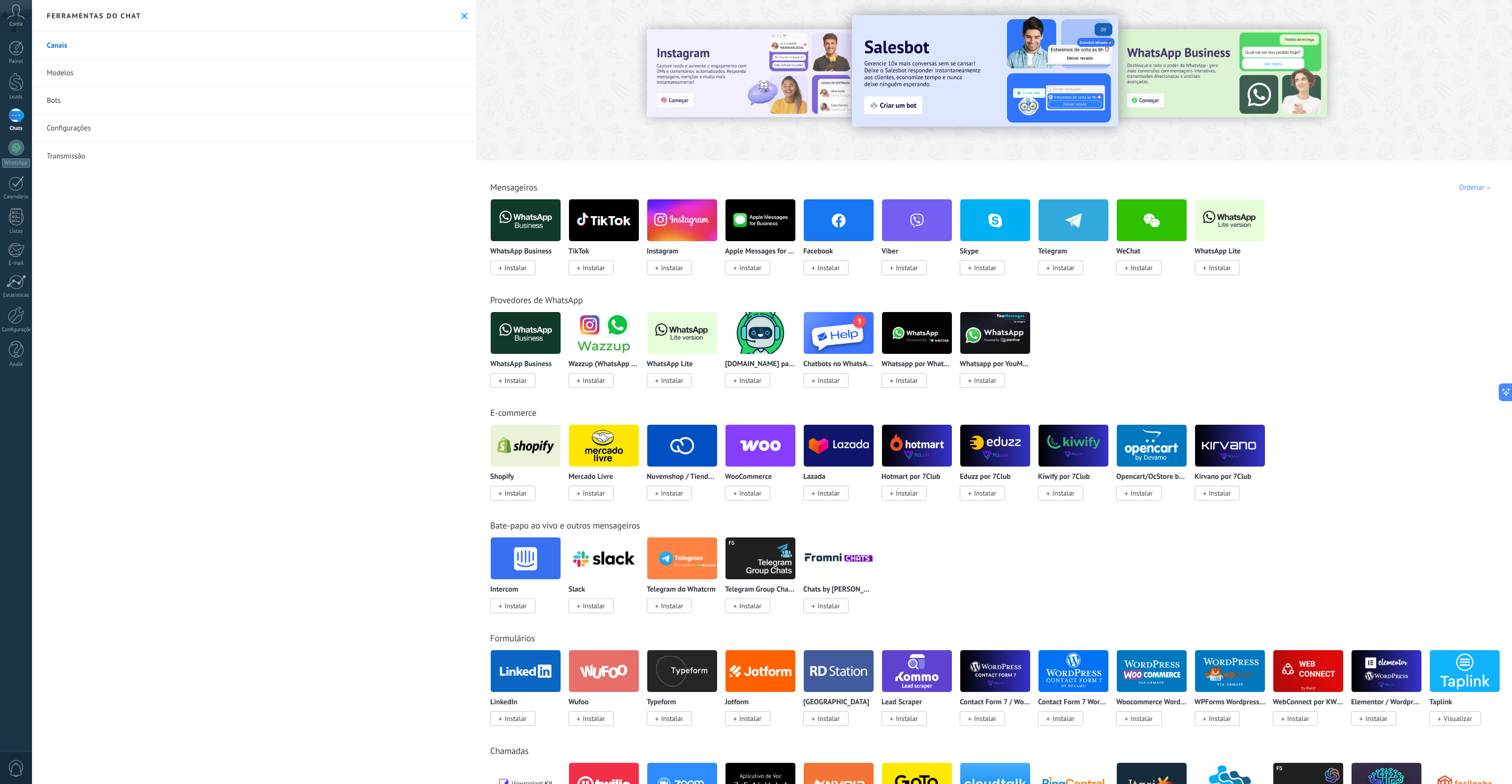
click at [528, 220] on img at bounding box center [525, 220] width 70 height 48
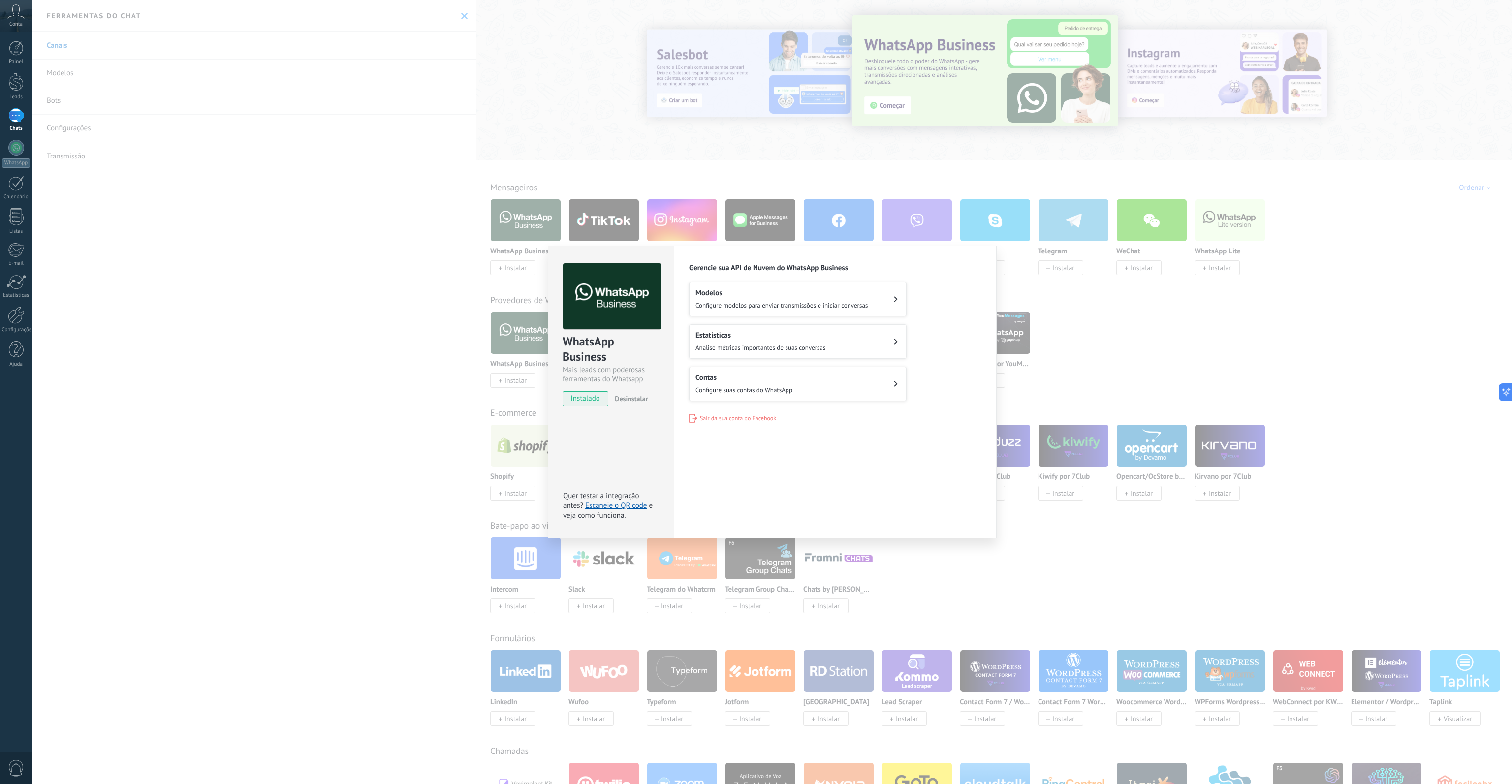
click at [475, 138] on div "WhatsApp Business Mais leads com poderosas ferramentas do Whatsapp instalado De…" at bounding box center [772, 392] width 1480 height 784
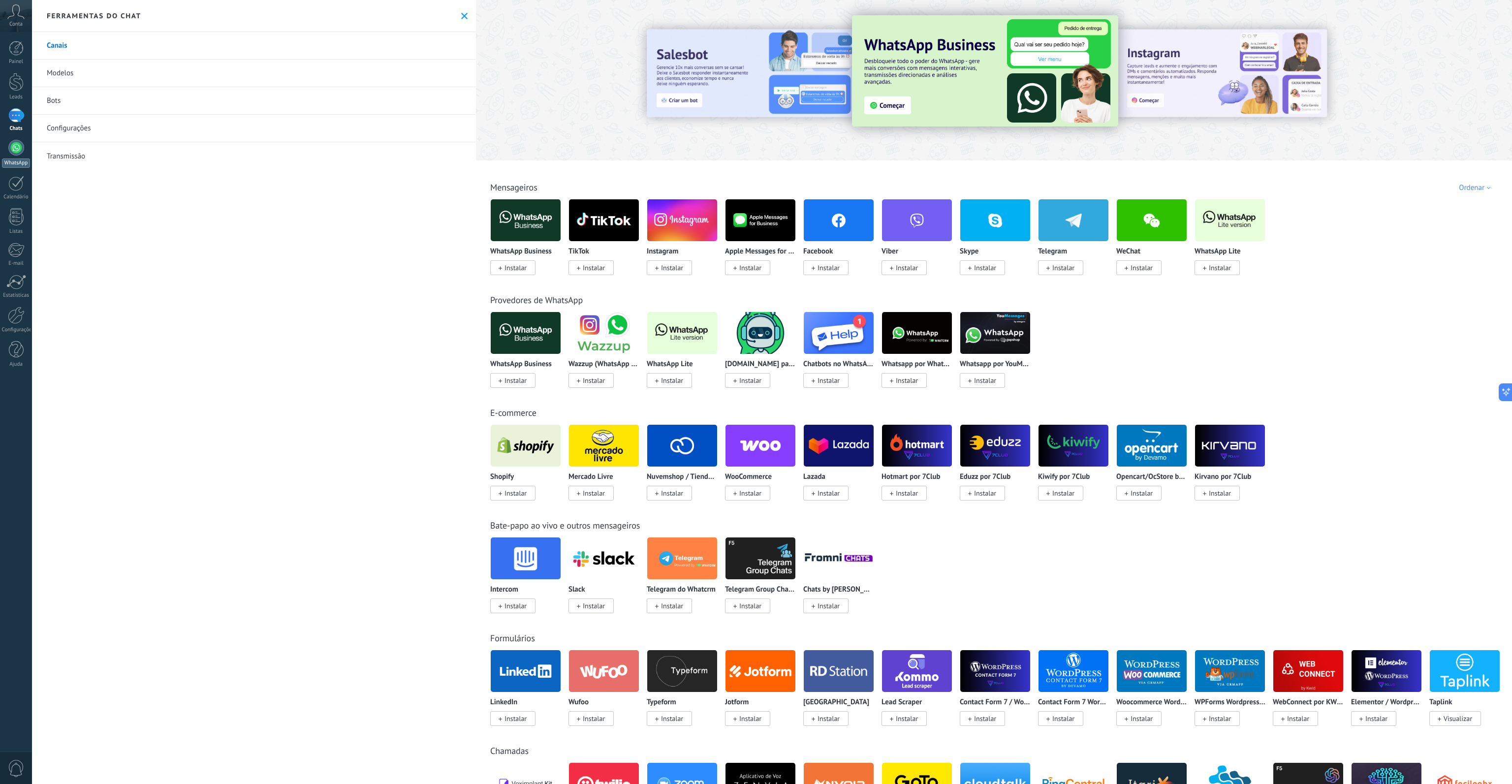
click at [21, 155] on link "WhatsApp" at bounding box center [16, 153] width 32 height 28
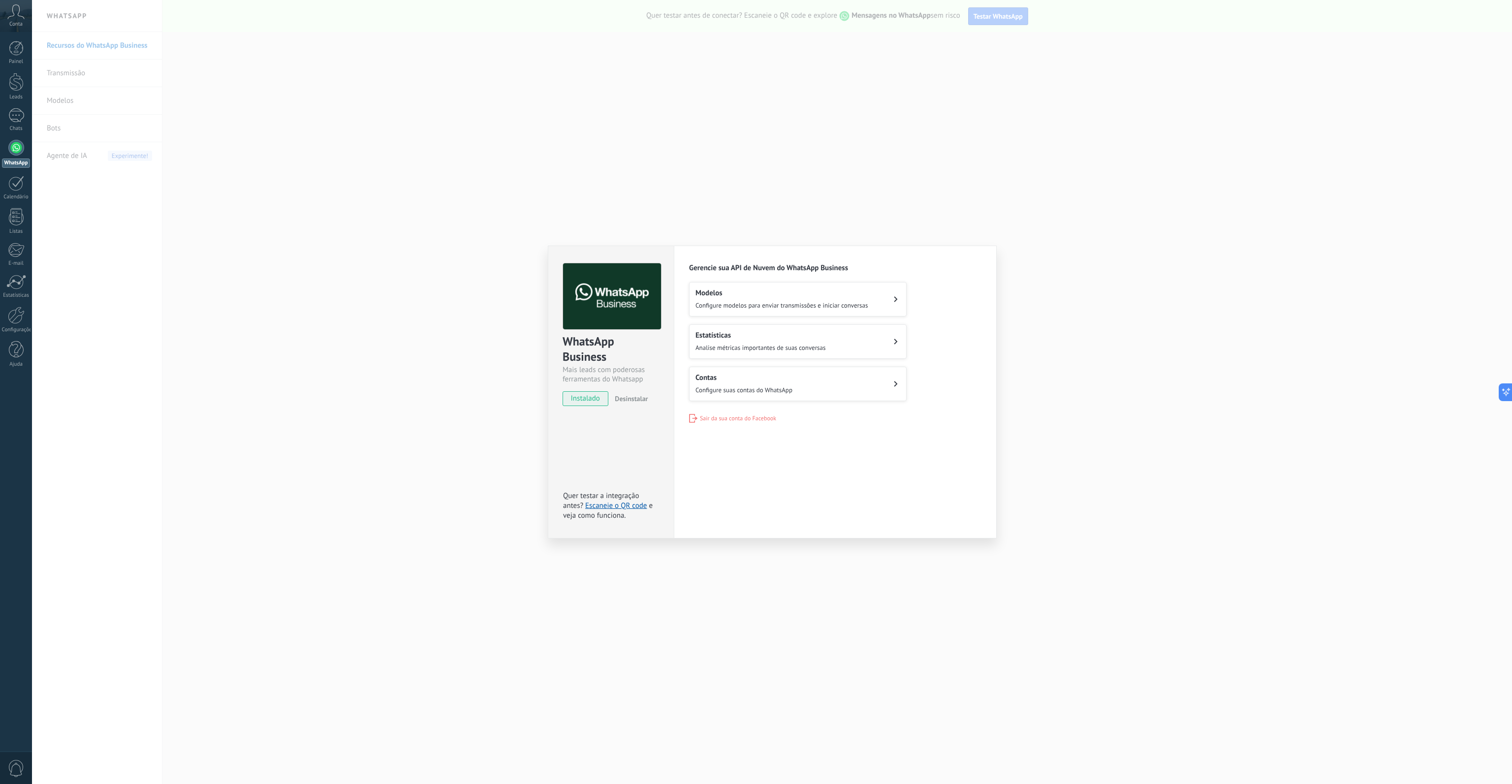
click at [746, 304] on span "Configure modelos para enviar transmissões e iniciar conversas" at bounding box center [782, 306] width 173 height 9
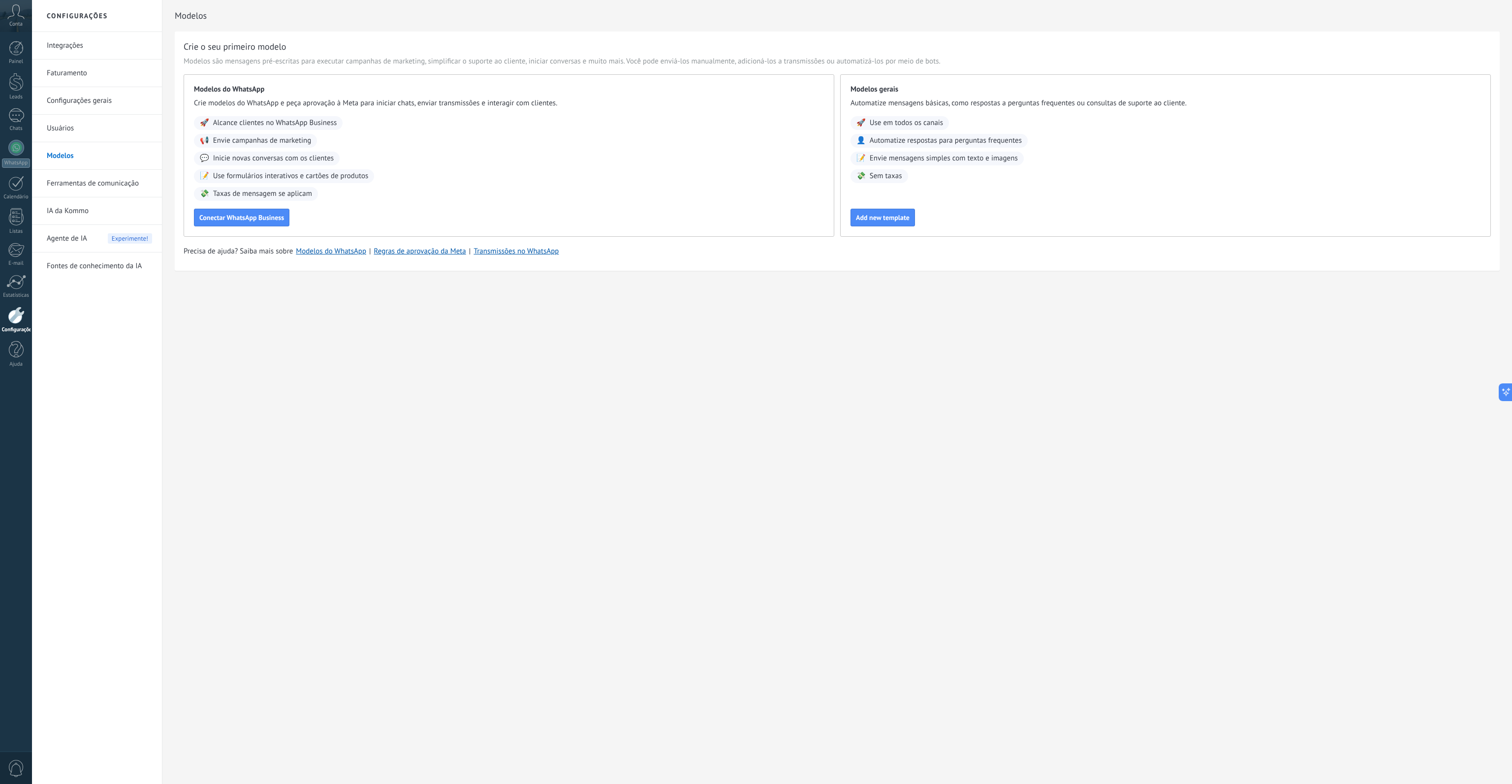
click at [76, 46] on link "Integrações" at bounding box center [100, 46] width 106 height 28
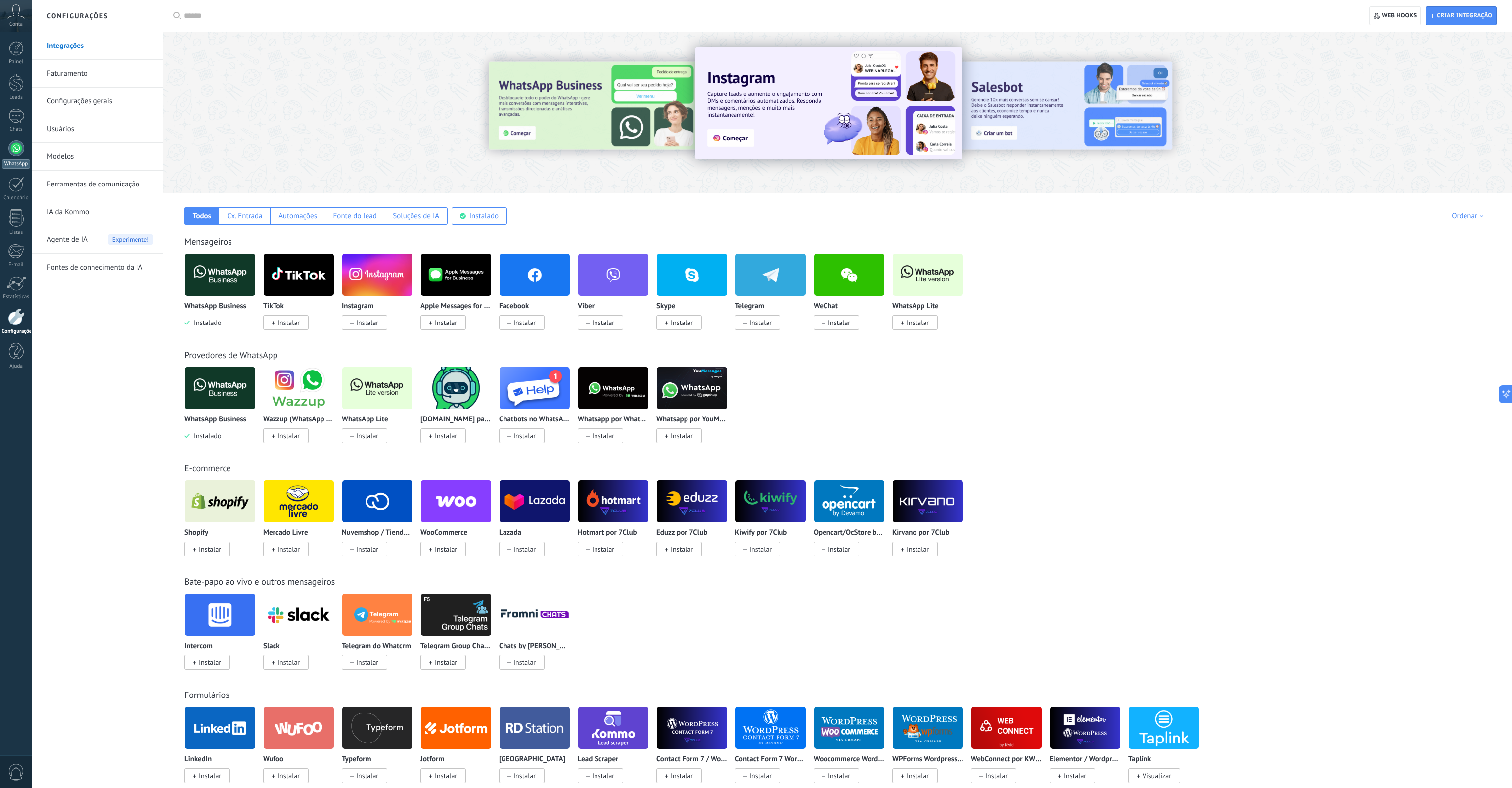
click at [13, 155] on div at bounding box center [16, 148] width 16 height 16
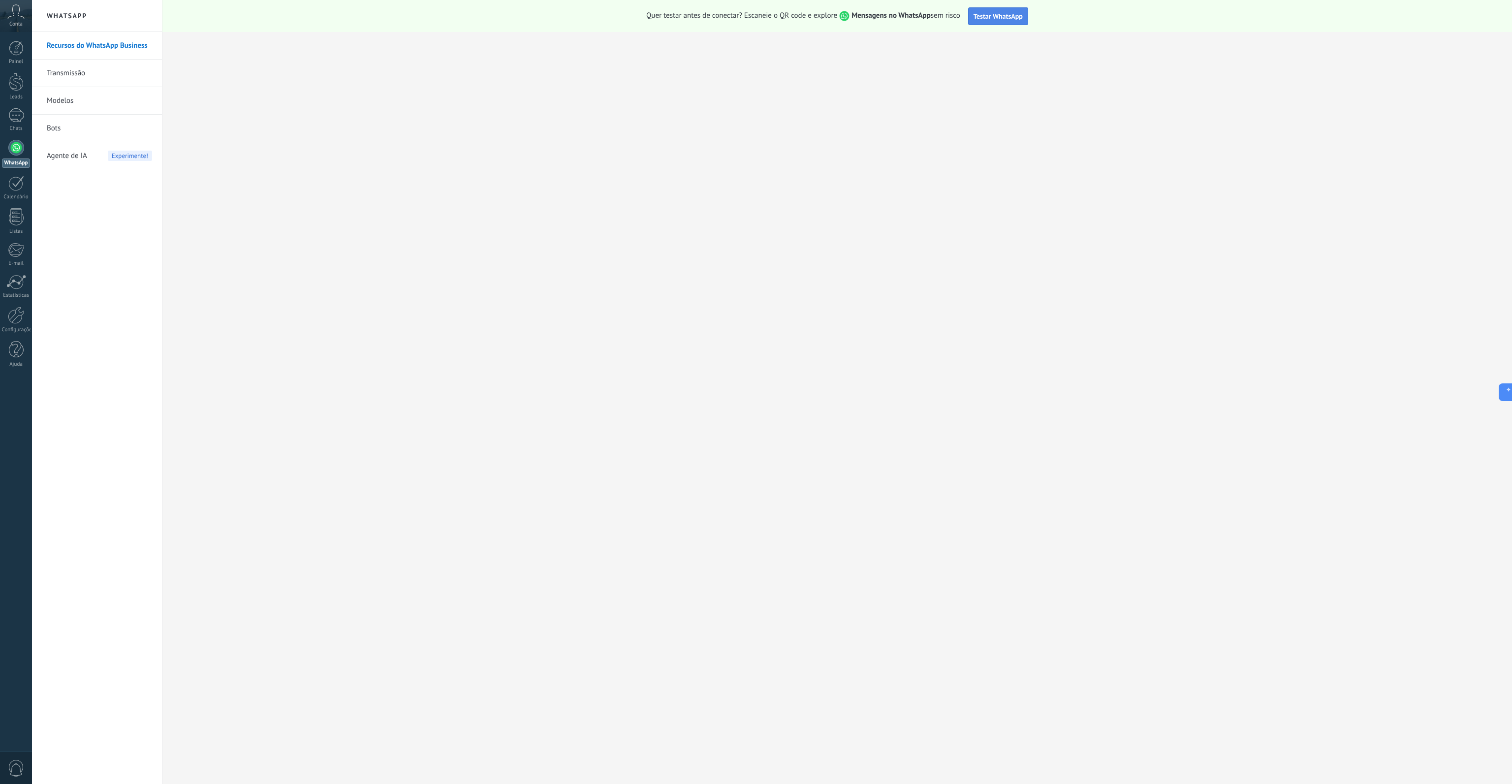
click at [1001, 16] on span "Testar WhatsApp" at bounding box center [998, 16] width 49 height 9
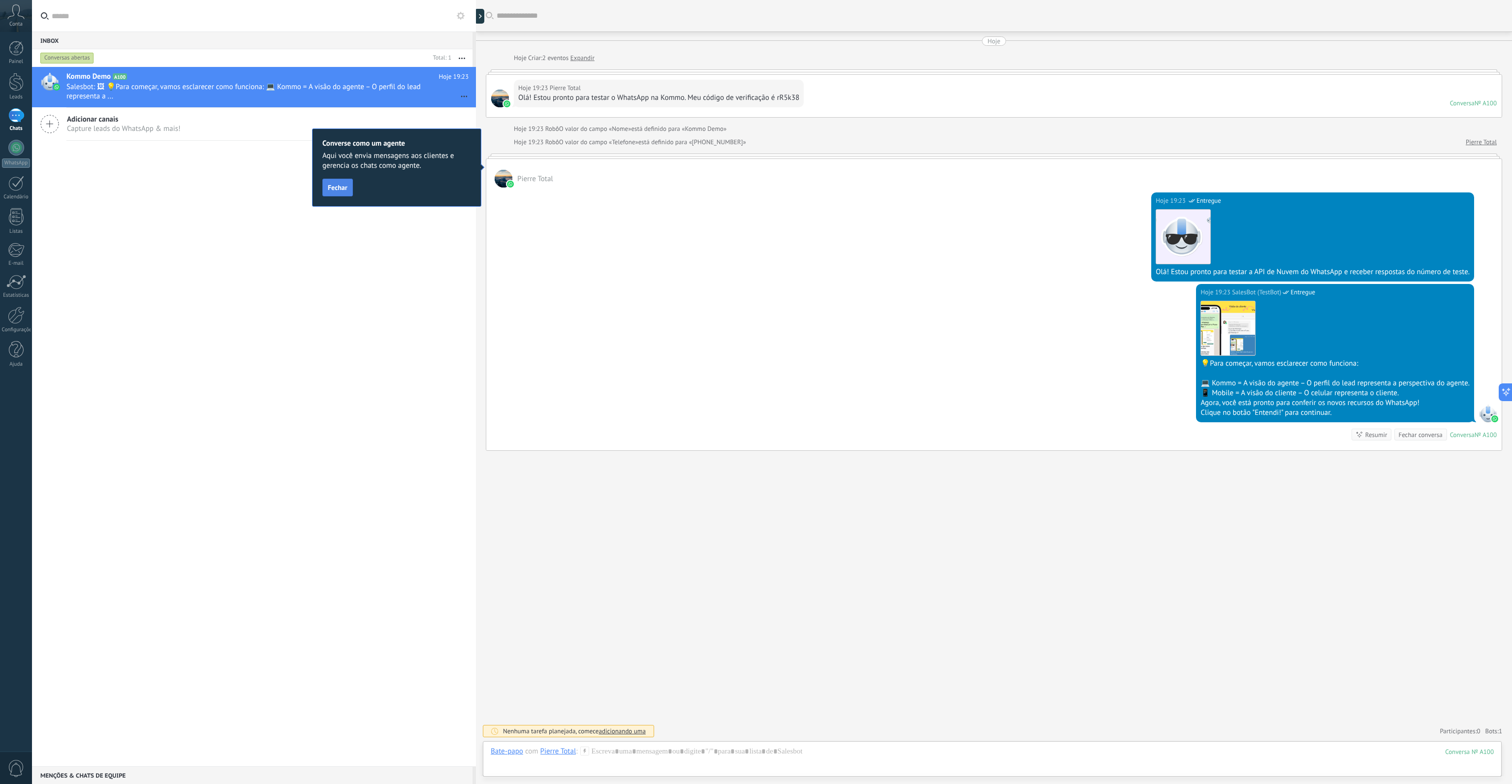
click at [342, 188] on span "Fechar" at bounding box center [338, 187] width 20 height 7
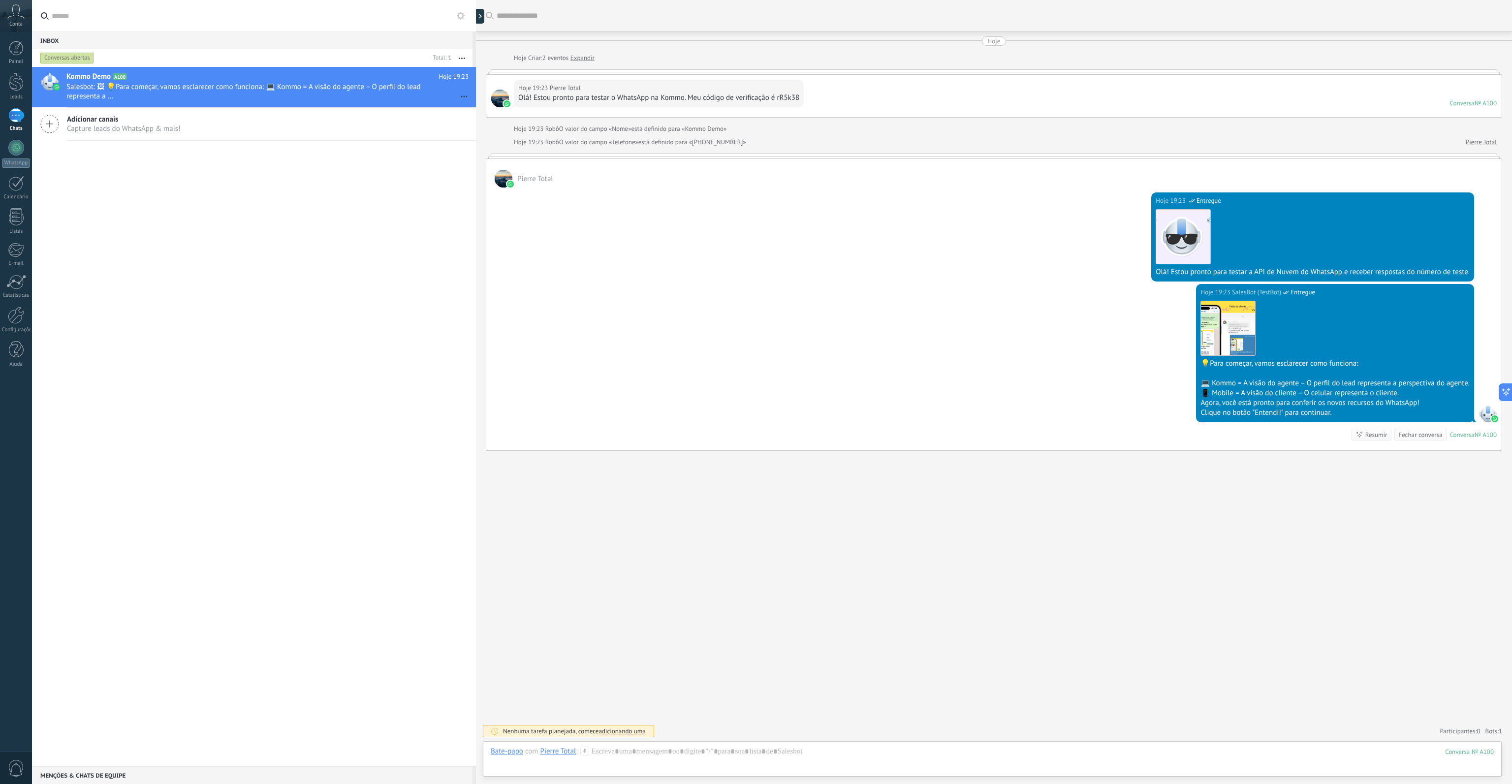
click at [779, 211] on div "Hoje 19:23 SalesBot (TestBot) Entregue Download Olá! Estou pronto para testar a…" at bounding box center [994, 235] width 1015 height 96
click at [677, 220] on div "Hoje 19:23 SalesBot (TestBot) Entregue Download Olá! Estou pronto para testar a…" at bounding box center [994, 235] width 1015 height 96
click at [1378, 248] on div "Download" at bounding box center [1312, 236] width 314 height 55
click at [848, 101] on div "Hoje 19:23 [PERSON_NAME] Total Olá! Estou pronto para testar o WhatsApp na Komm…" at bounding box center [994, 96] width 1015 height 42
click at [130, 126] on span "Capture leads do WhatsApp & mais!" at bounding box center [123, 128] width 113 height 9
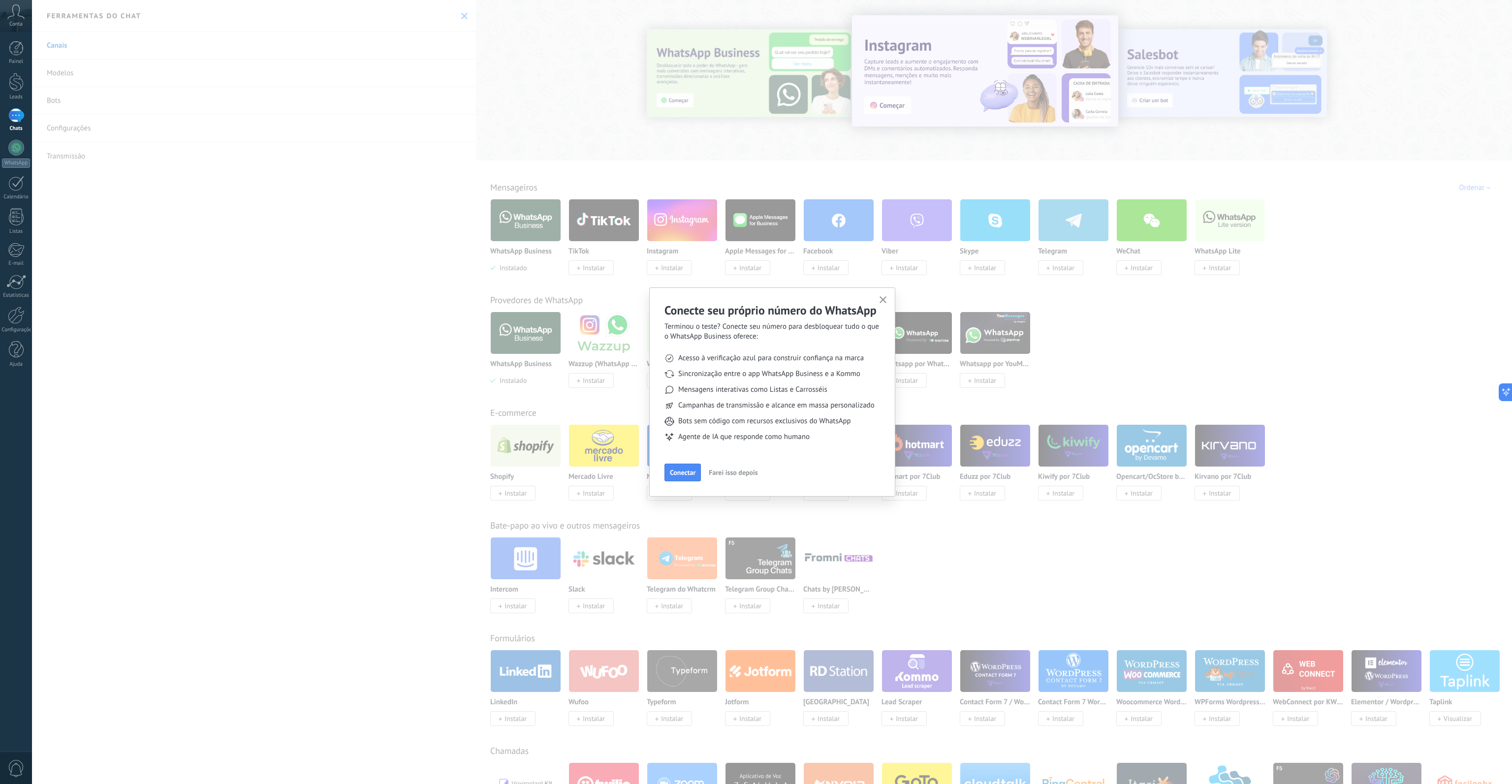
click at [115, 41] on div "Conecte seu próprio número do WhatsApp Terminou o teste? Conecte seu número par…" at bounding box center [772, 392] width 1480 height 784
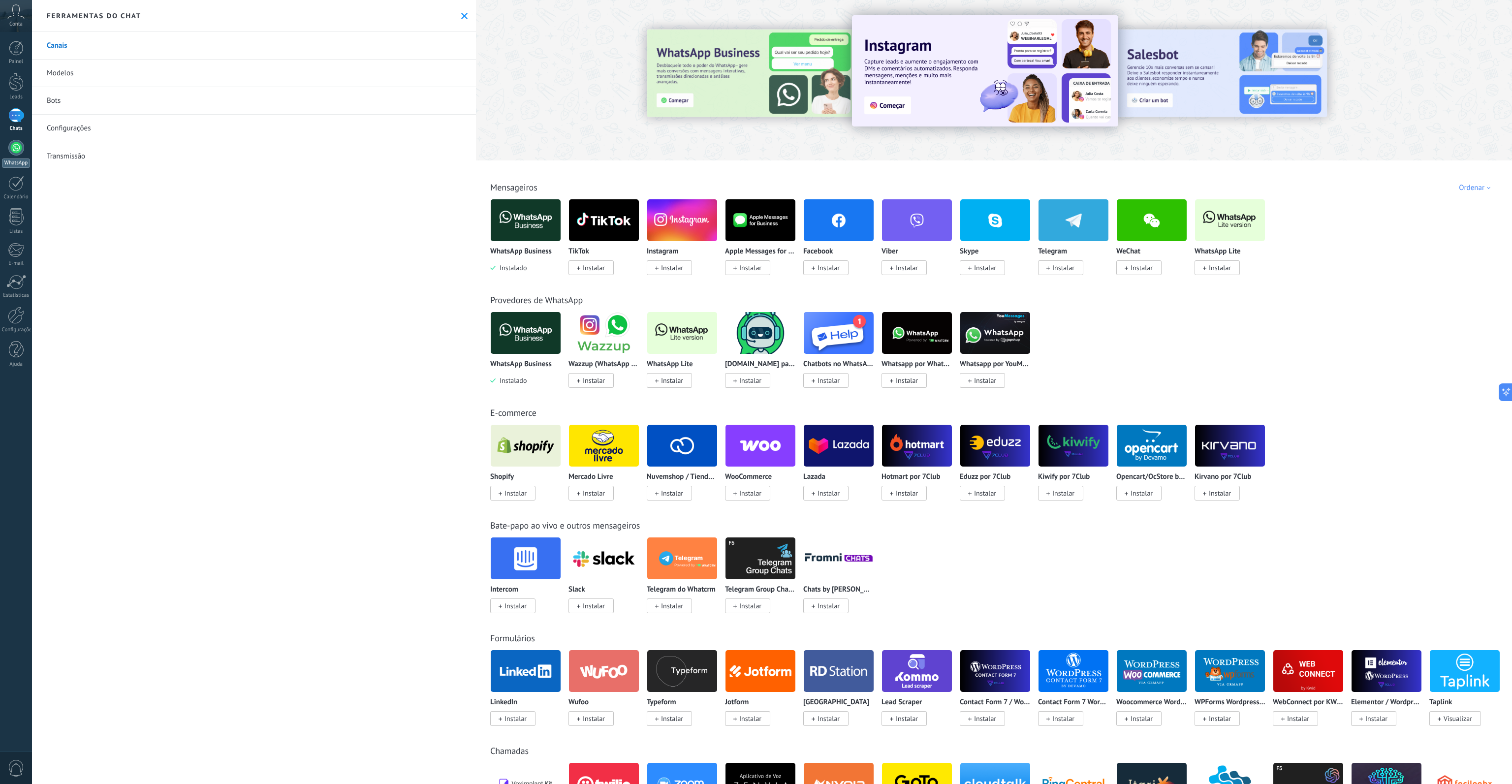
click at [21, 150] on div at bounding box center [16, 148] width 16 height 16
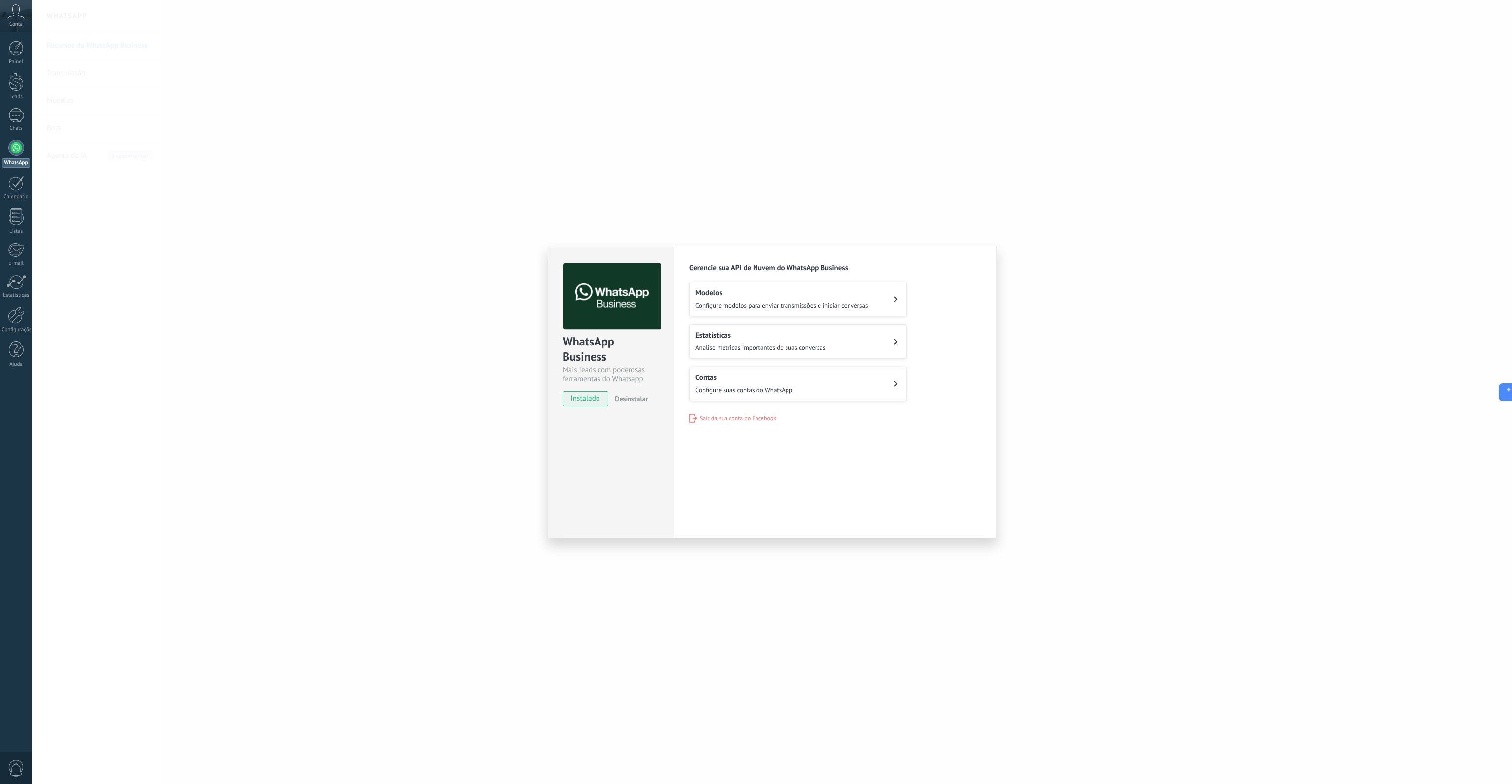
click at [771, 301] on span "Configure modelos para enviar transmissões e iniciar conversas" at bounding box center [782, 306] width 173 height 9
click at [789, 386] on span "Configure suas contas do WhatsApp" at bounding box center [744, 390] width 97 height 9
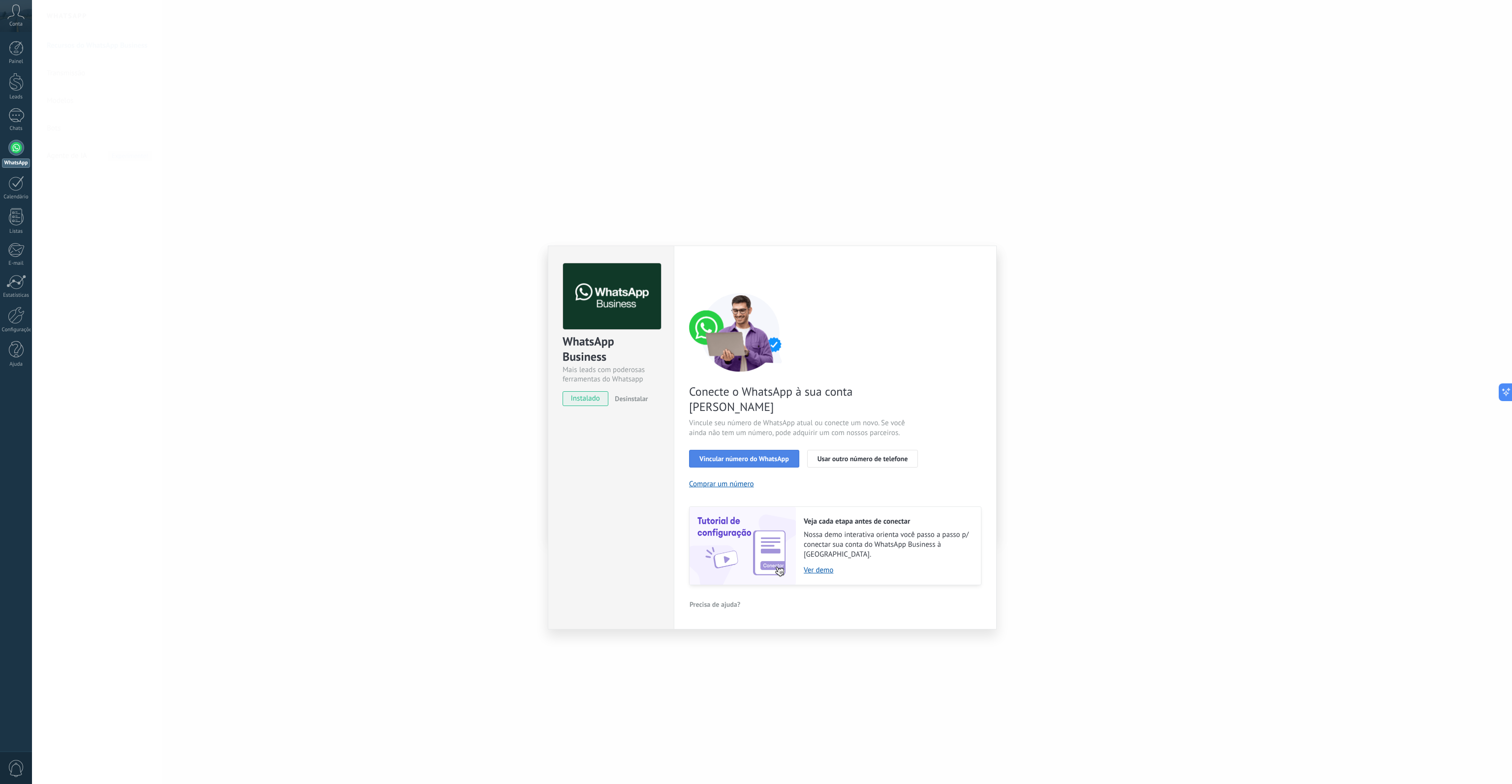
click at [766, 450] on button "Vincular número do WhatsApp" at bounding box center [744, 458] width 110 height 18
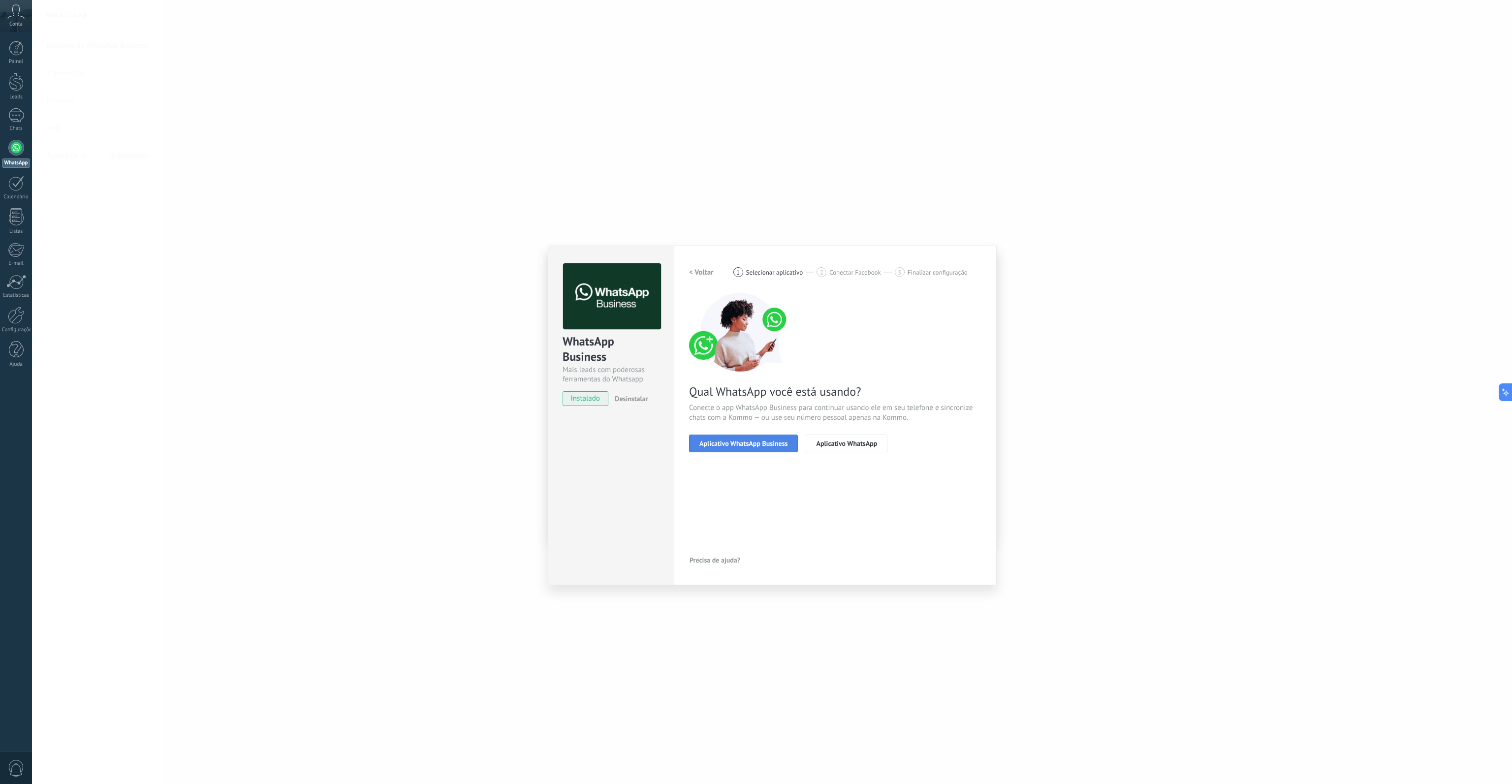
click at [772, 444] on span "Aplicativo WhatsApp Business" at bounding box center [744, 443] width 88 height 7
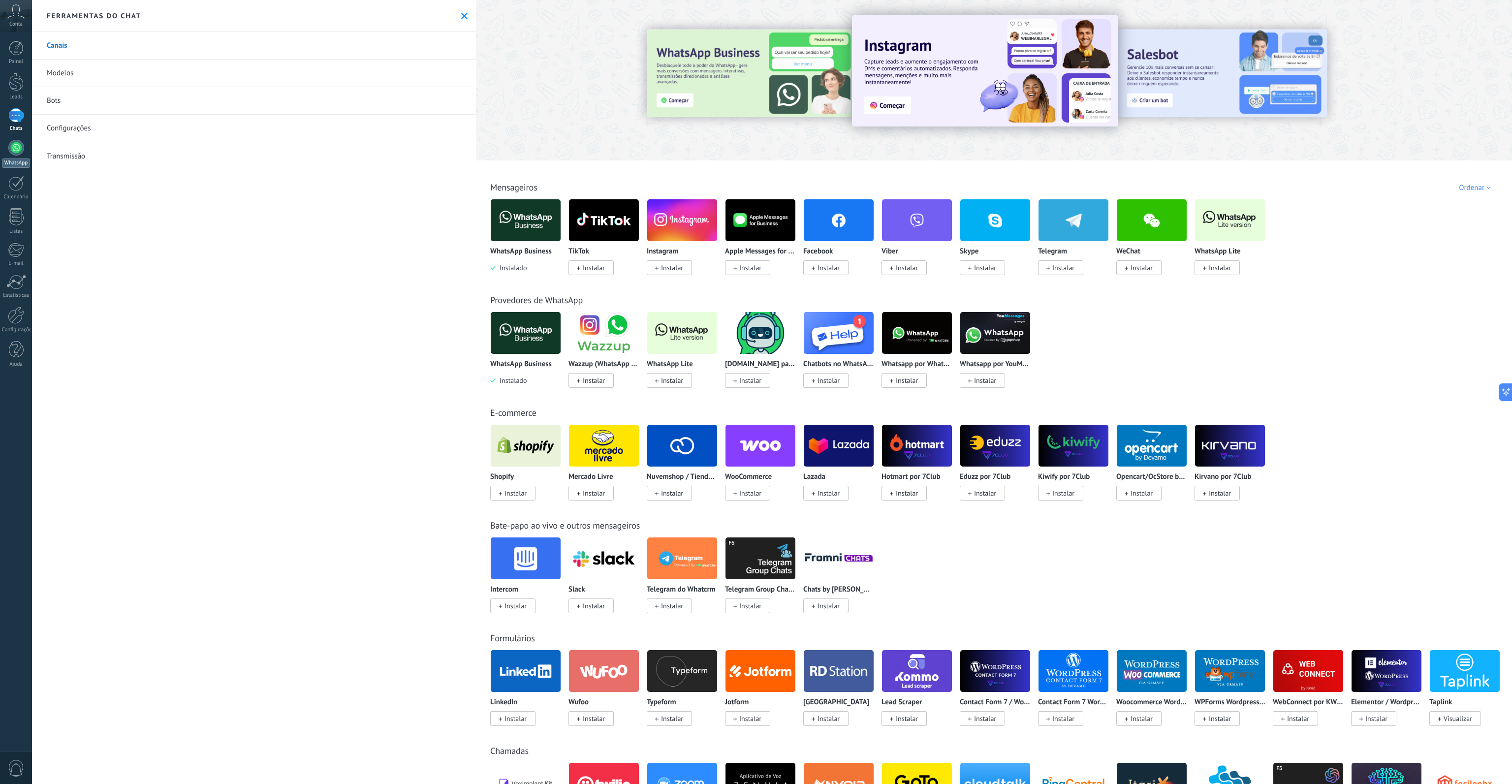
click at [9, 147] on div at bounding box center [16, 148] width 16 height 16
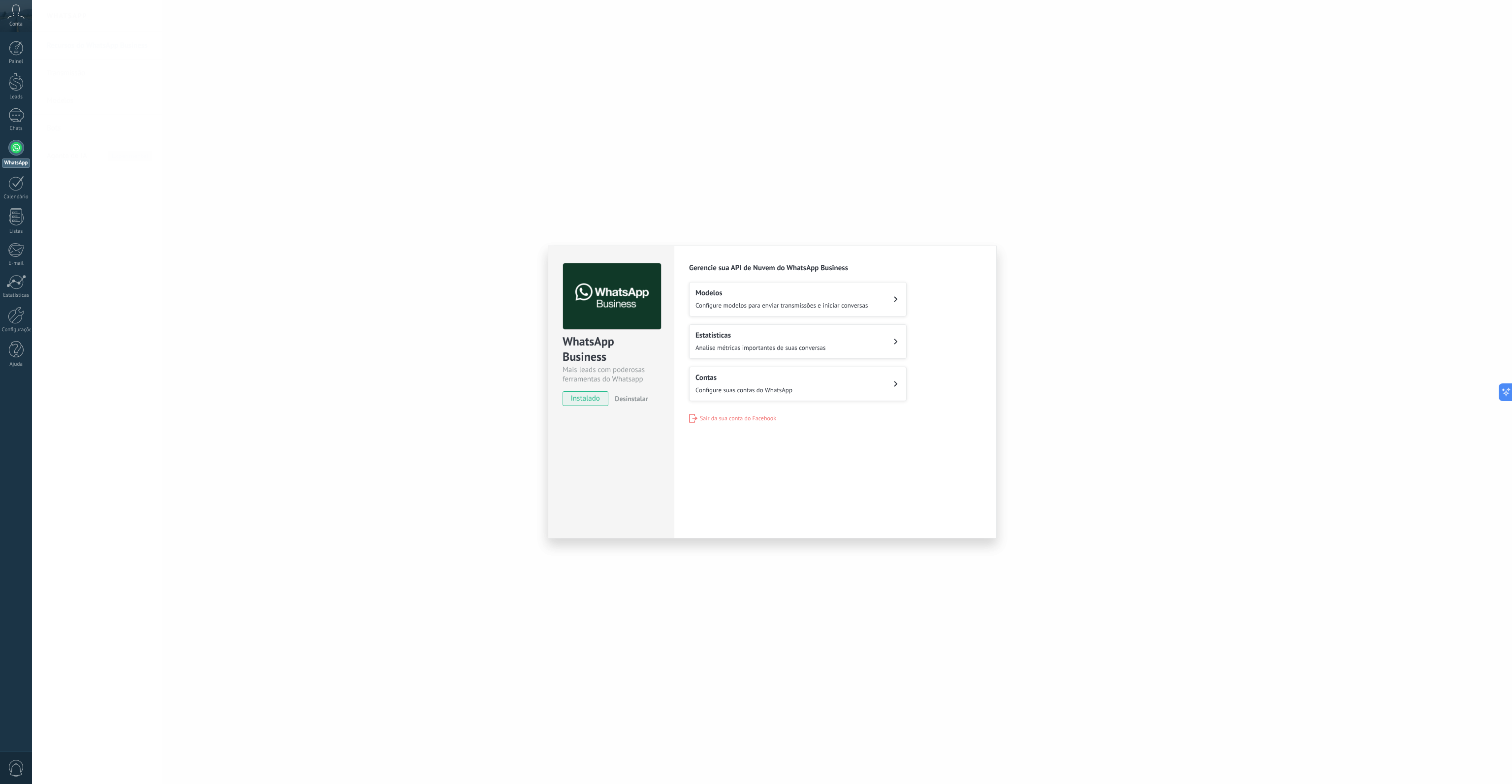
click at [788, 388] on span "Configure suas contas do WhatsApp" at bounding box center [744, 390] width 97 height 9
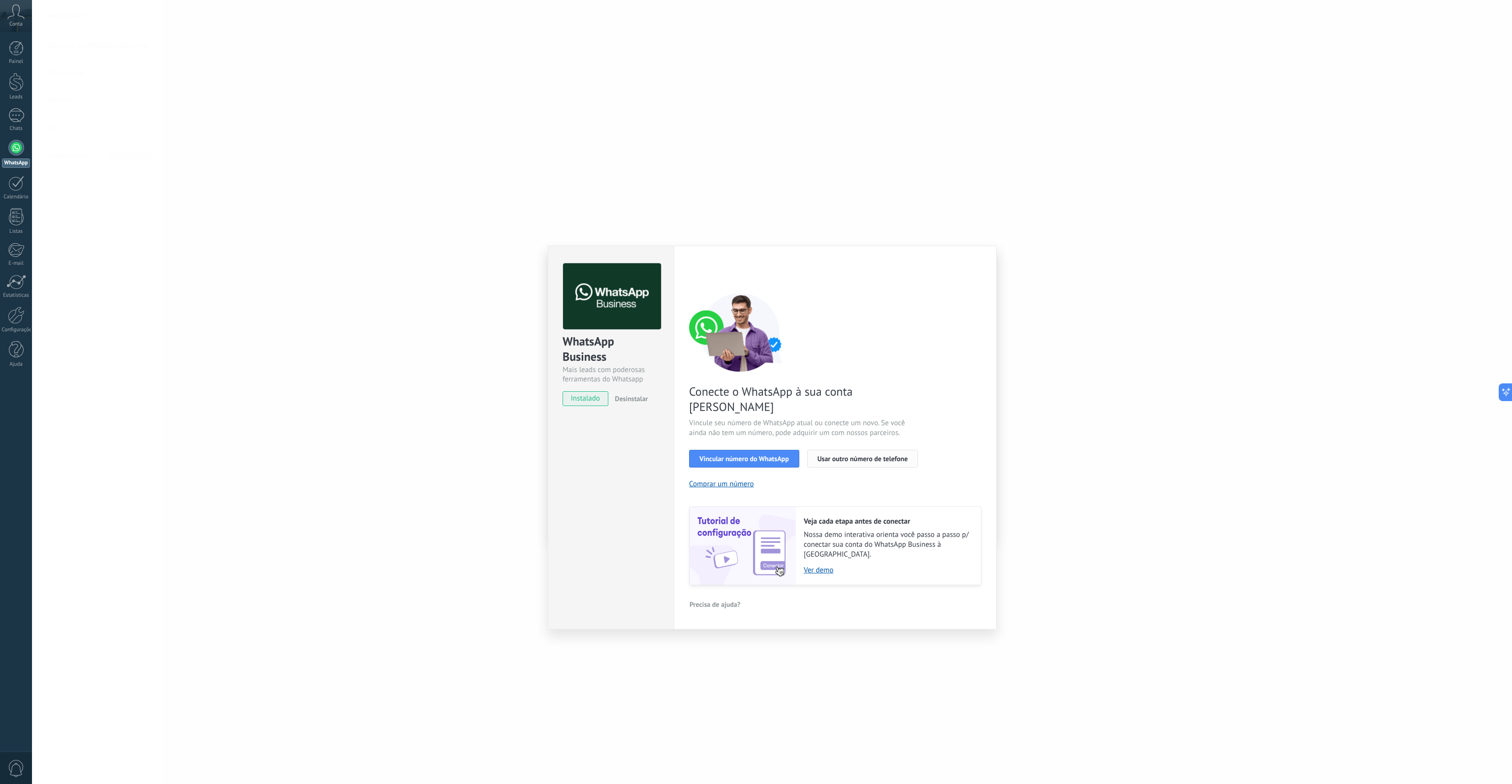
click at [873, 455] on span "Usar outro número de telefone" at bounding box center [863, 459] width 91 height 7
click at [9, 291] on link "Estatísticas" at bounding box center [16, 287] width 32 height 24
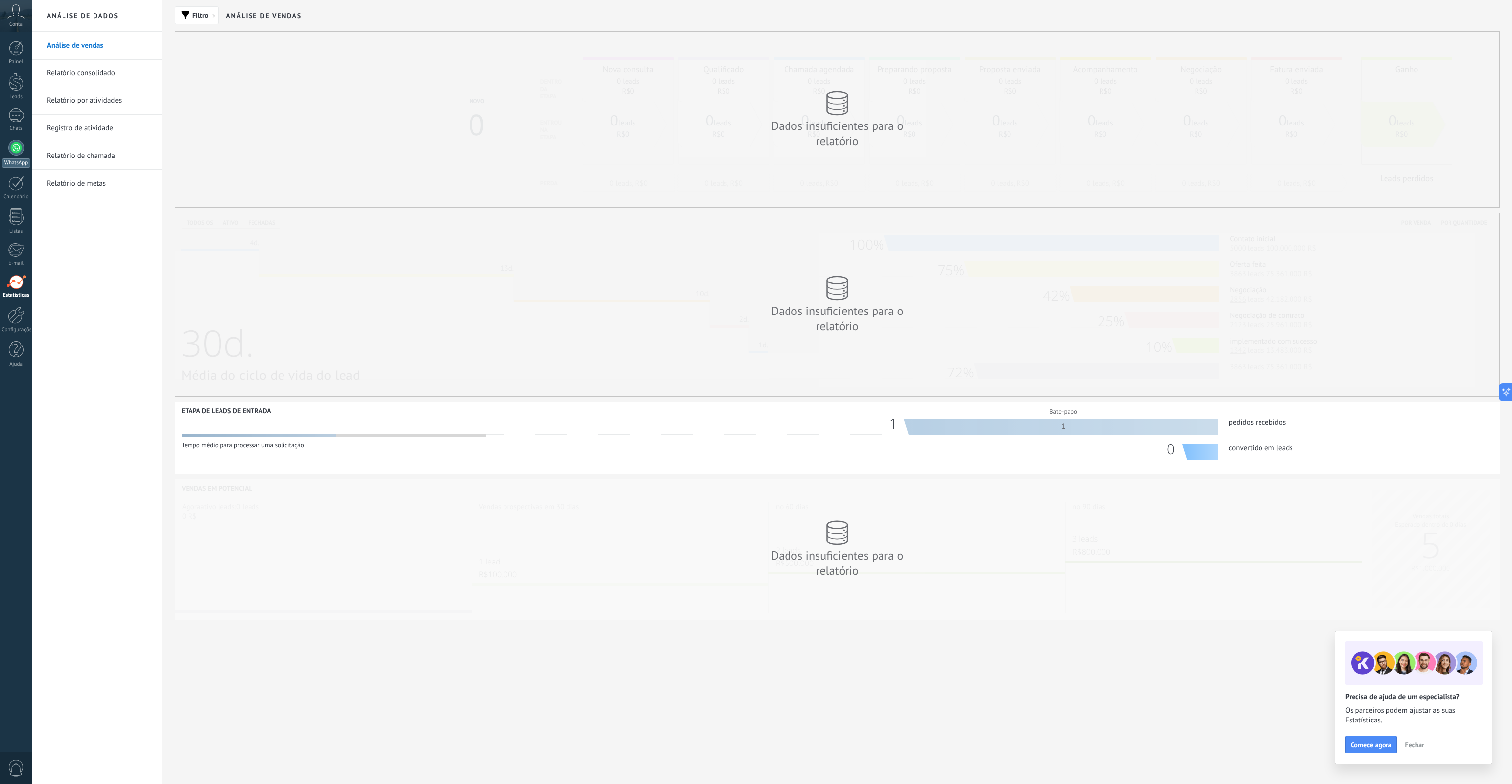
click at [21, 151] on div at bounding box center [16, 148] width 16 height 16
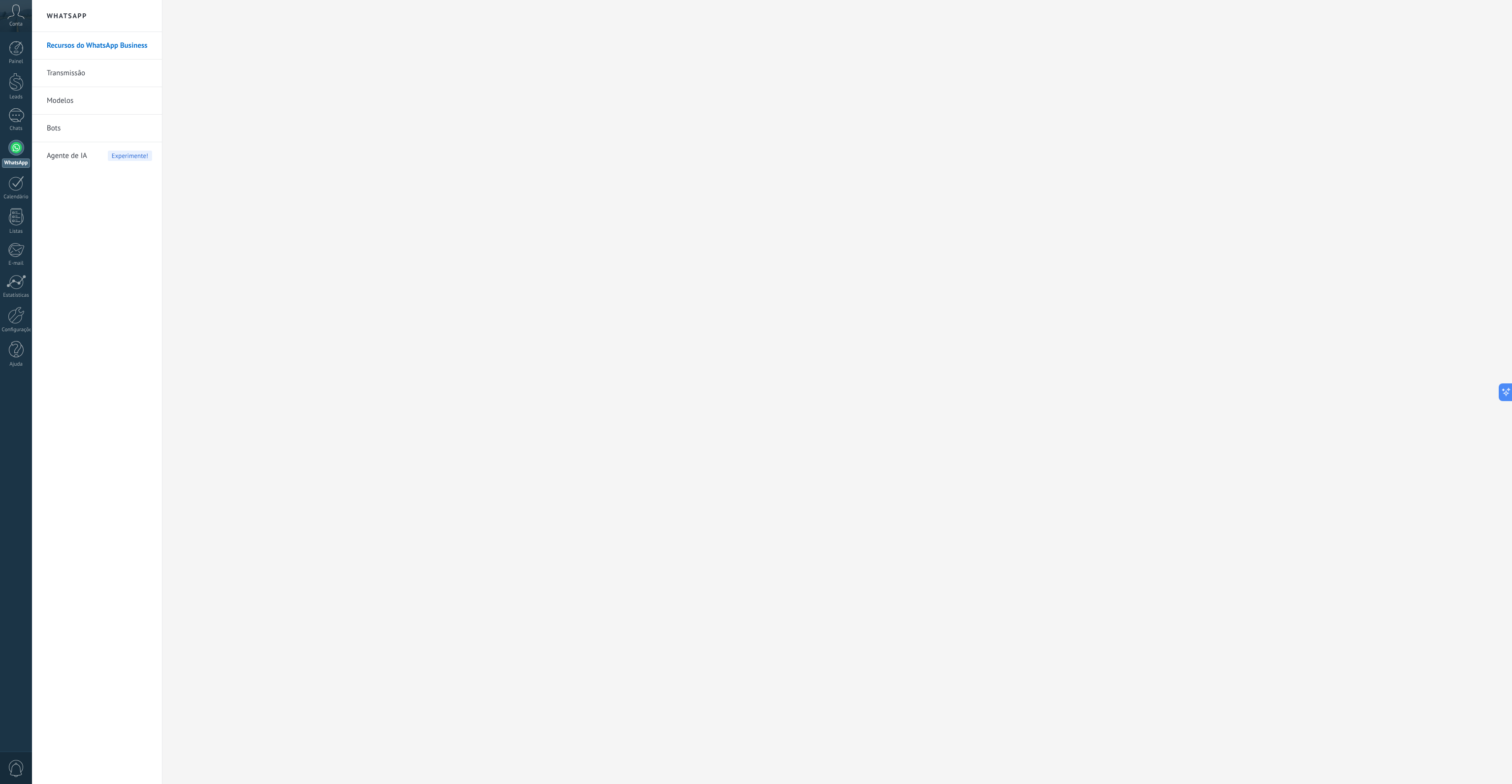
click at [93, 48] on link "Recursos do WhatsApp Business" at bounding box center [100, 46] width 106 height 28
click at [19, 120] on div "1" at bounding box center [16, 115] width 16 height 14
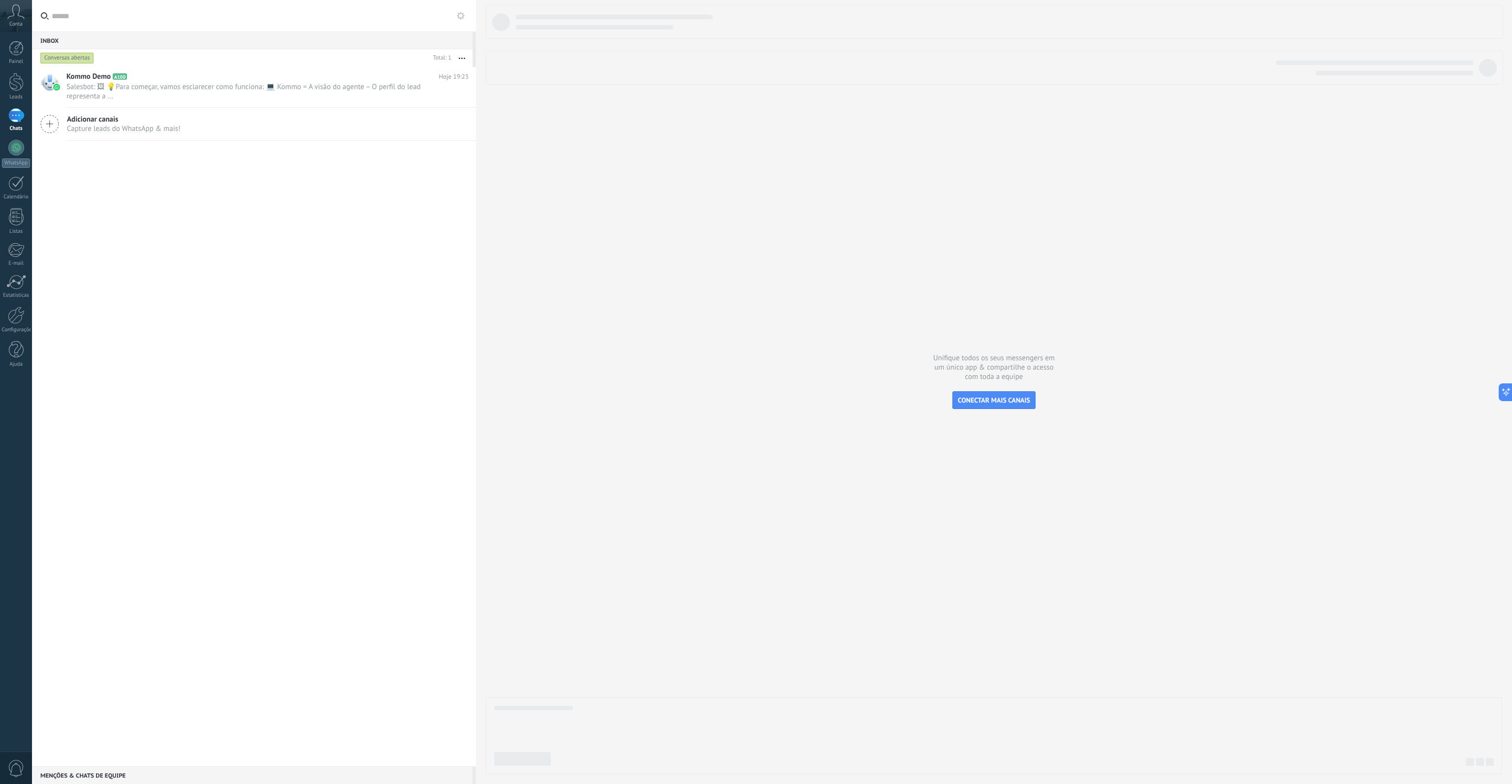
click at [99, 118] on span "Adicionar canais" at bounding box center [123, 119] width 113 height 9
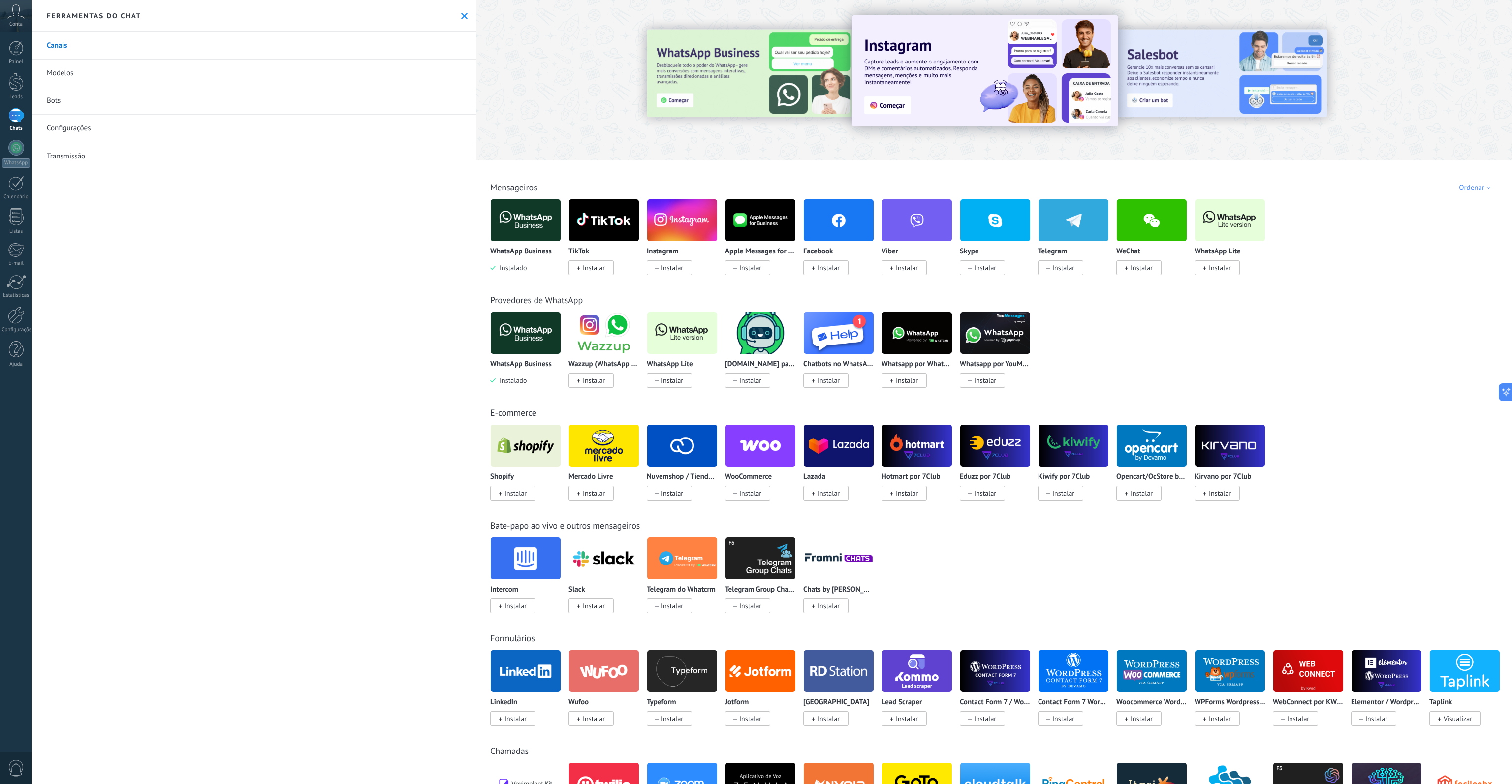
click at [515, 212] on img at bounding box center [525, 220] width 70 height 48
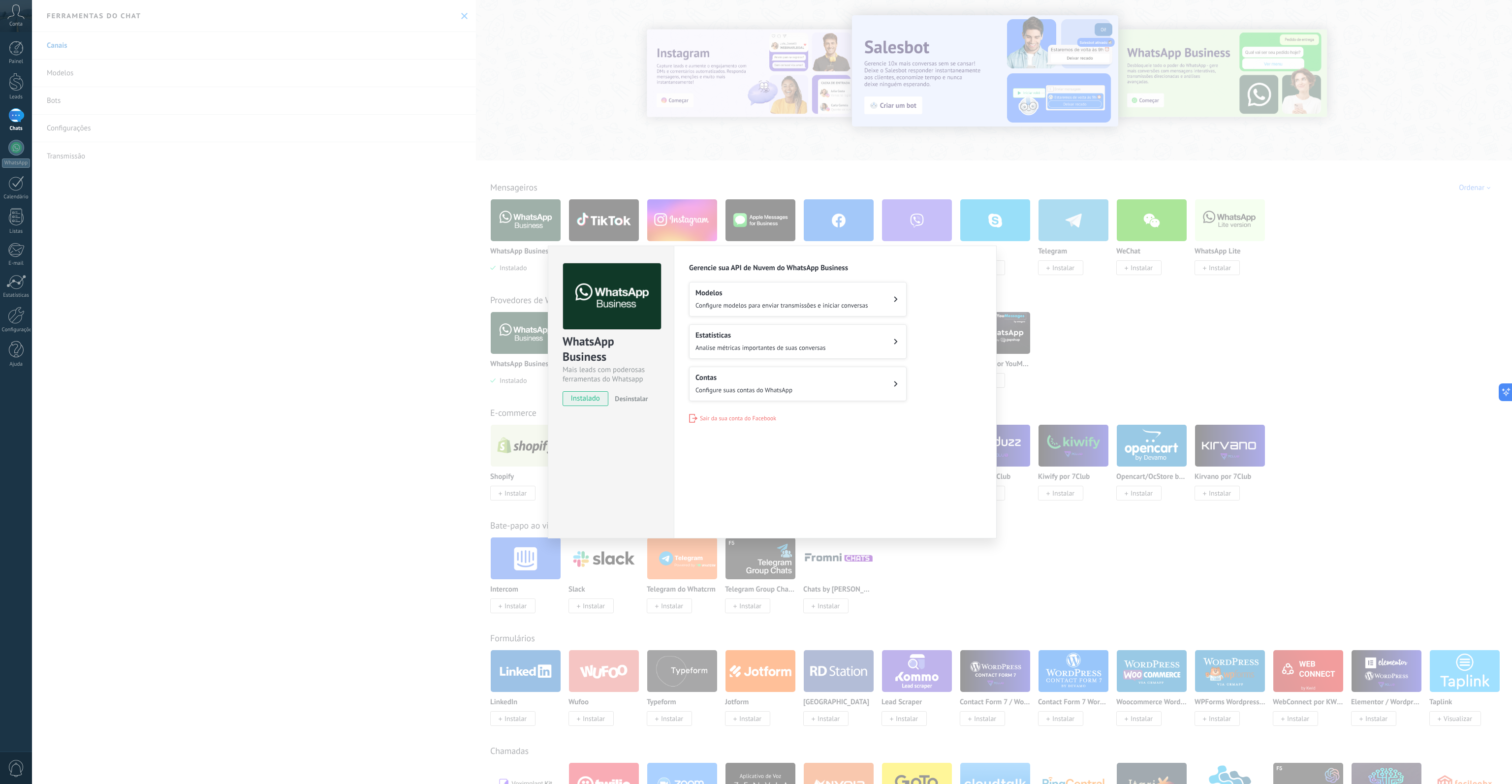
click at [100, 130] on div "WhatsApp Business Mais leads com poderosas ferramentas do Whatsapp instalado De…" at bounding box center [772, 392] width 1480 height 784
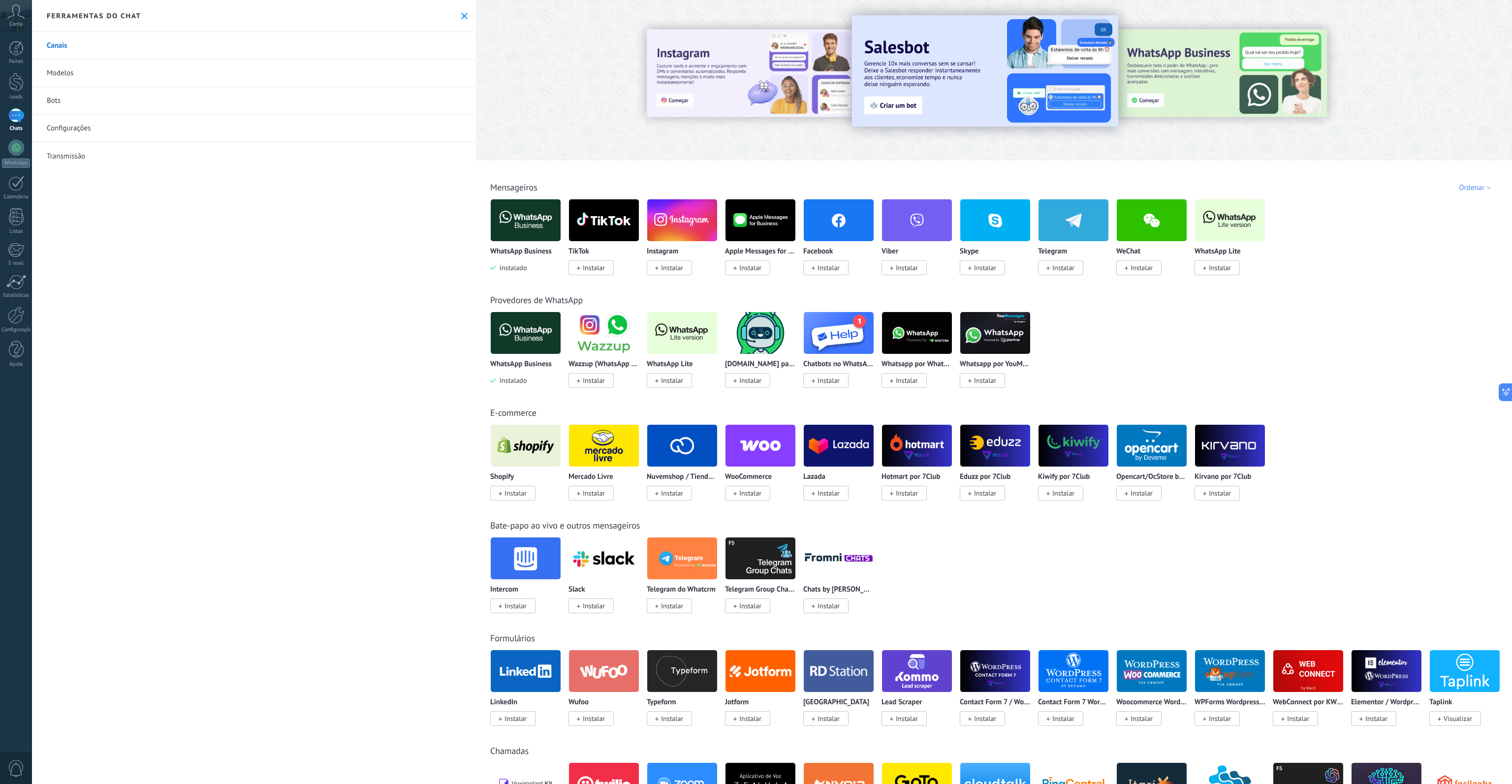
click at [119, 126] on link "Configurações" at bounding box center [254, 128] width 444 height 28
